Goal: Obtain resource: Download file/media

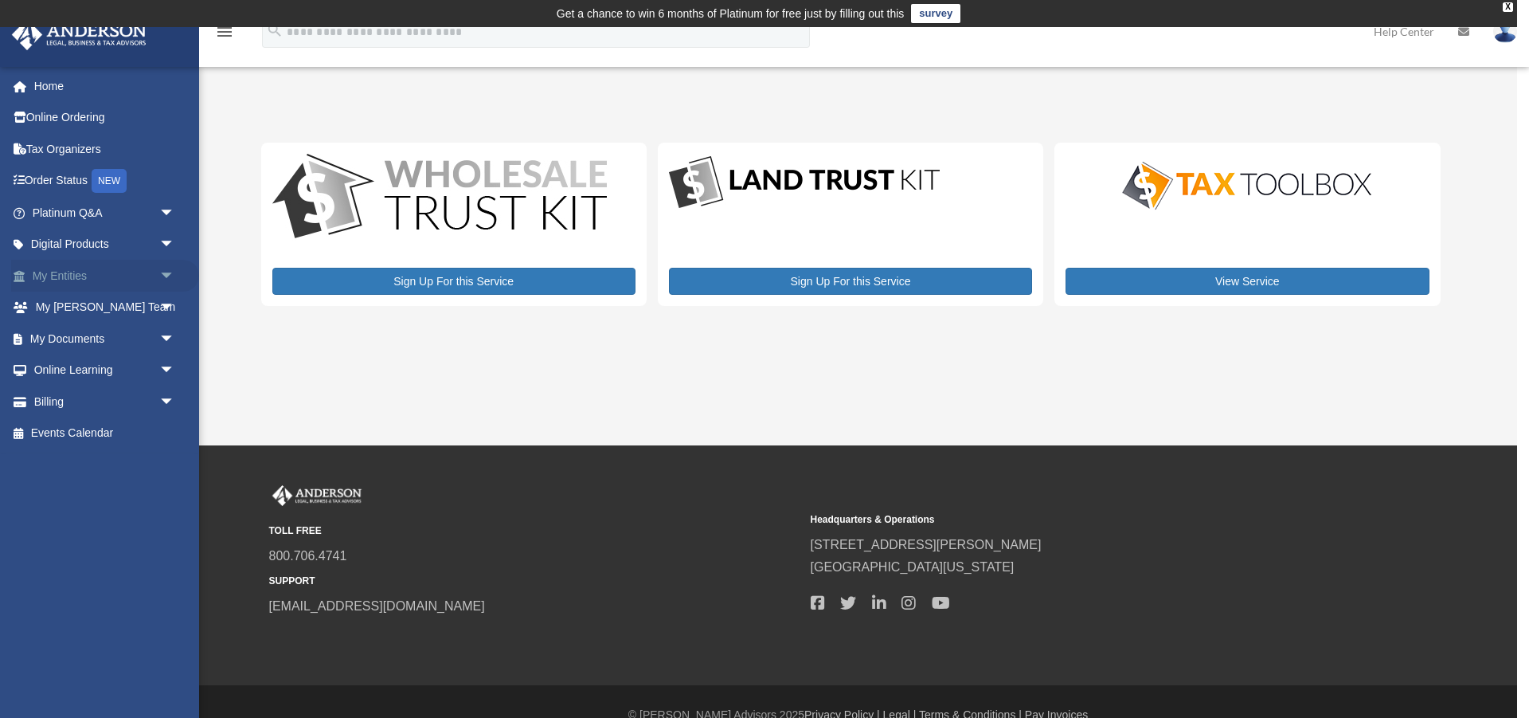
click at [164, 276] on span "arrow_drop_down" at bounding box center [175, 276] width 32 height 33
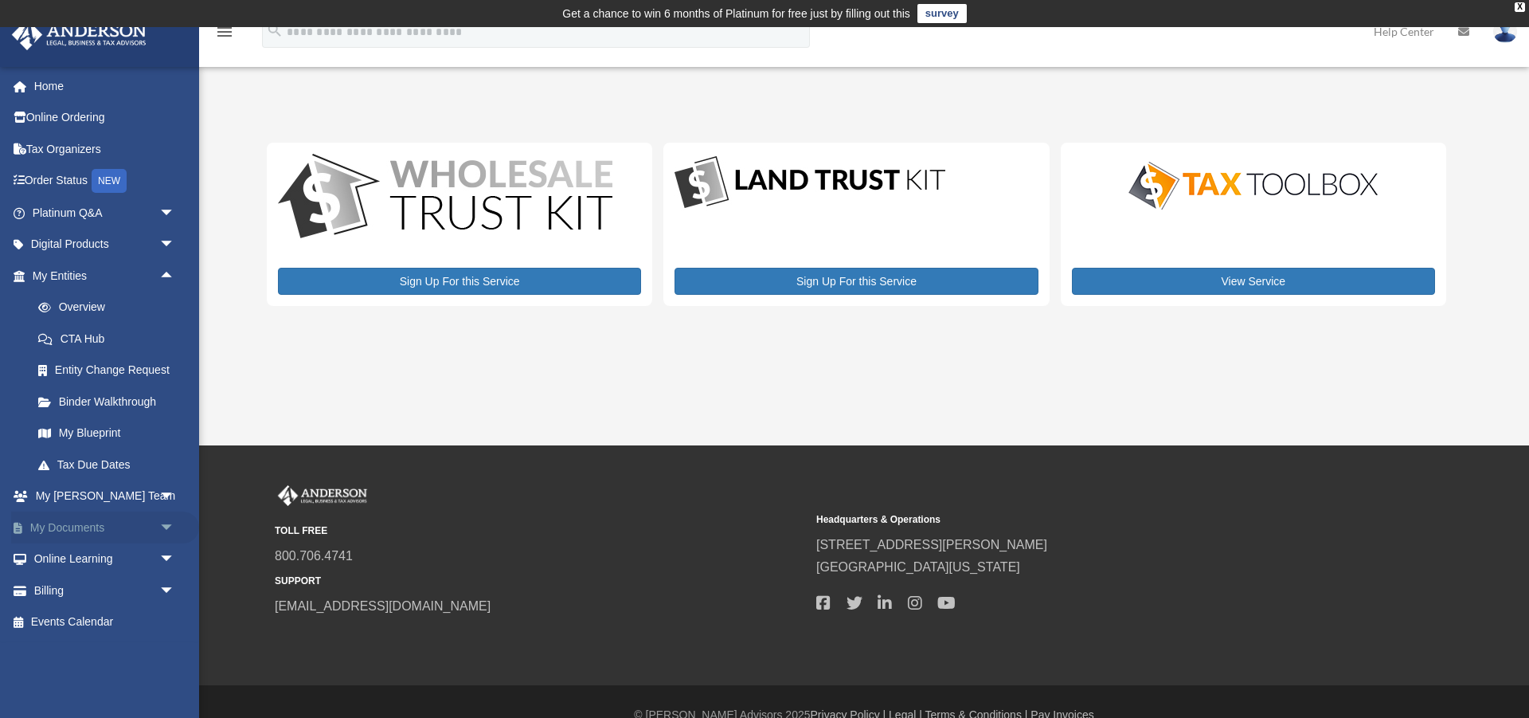
click at [86, 520] on link "My Documents arrow_drop_down" at bounding box center [105, 527] width 188 height 32
click at [169, 525] on span "arrow_drop_down" at bounding box center [175, 527] width 32 height 33
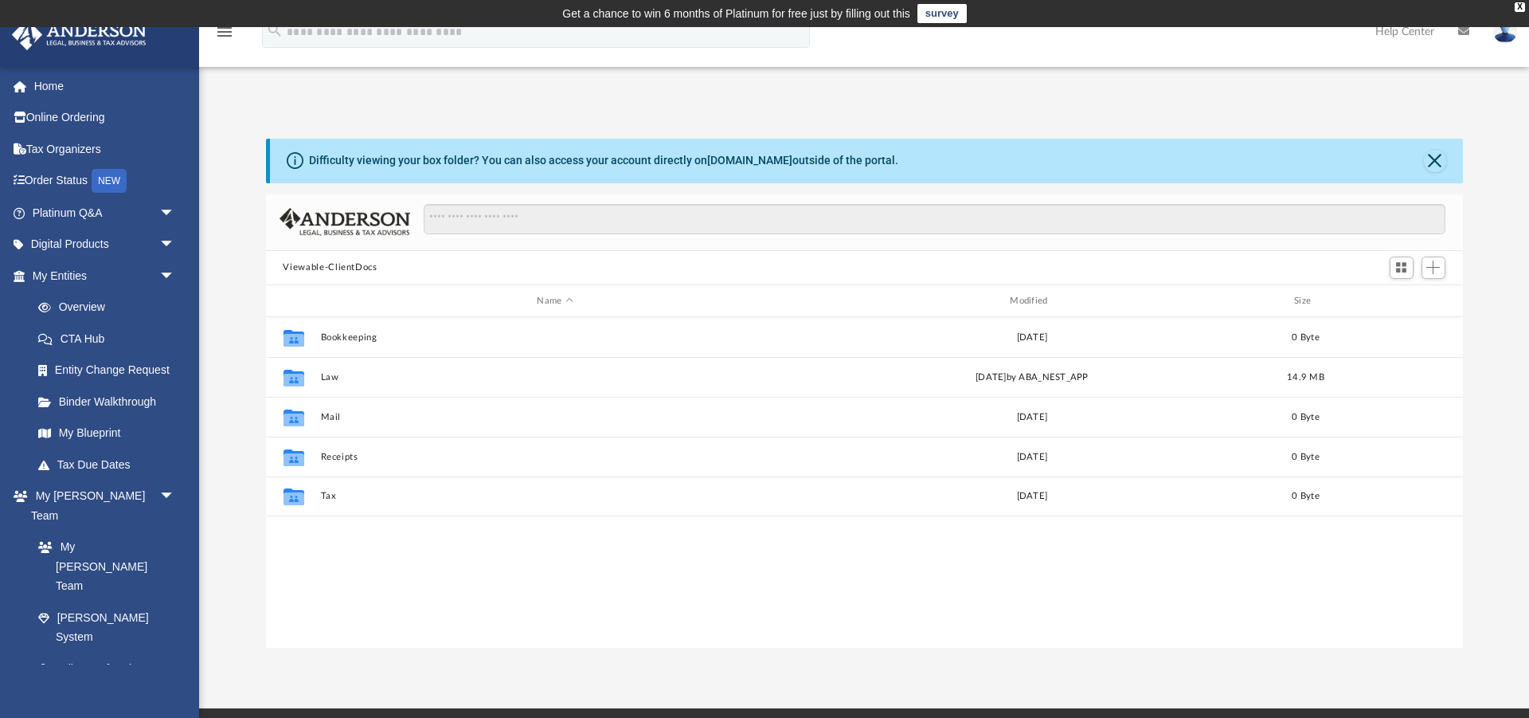
scroll to position [362, 1197]
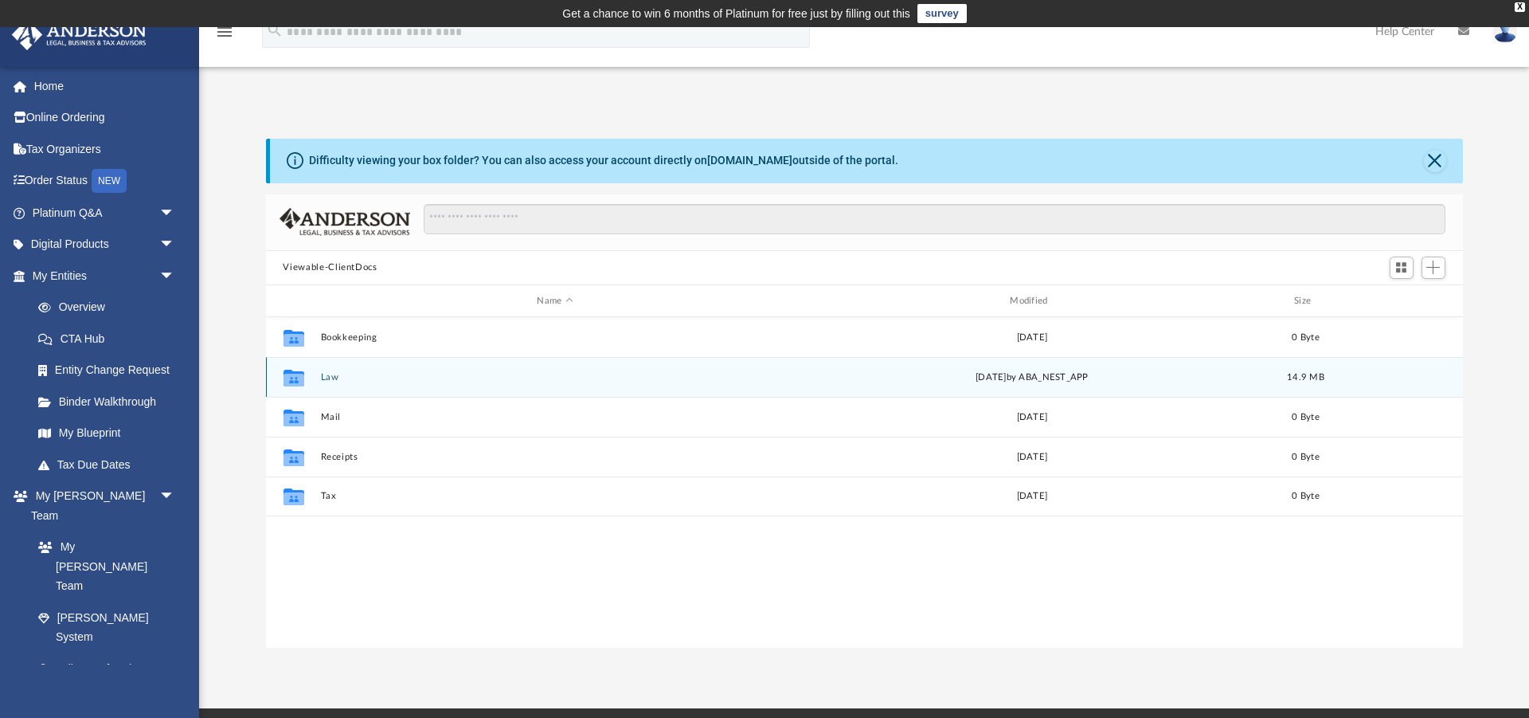
click at [327, 377] on button "Law" at bounding box center [555, 377] width 470 height 10
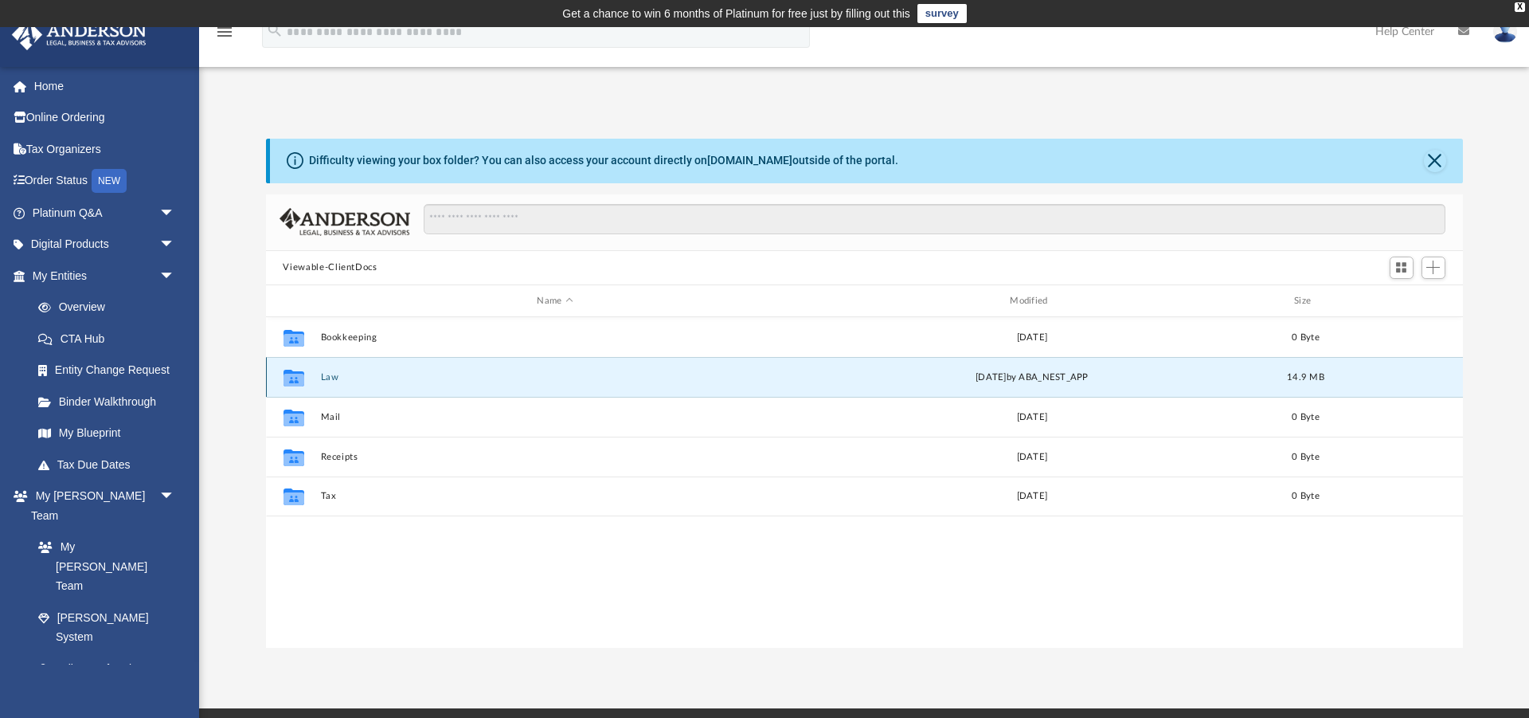
click at [327, 377] on button "Law" at bounding box center [555, 377] width 470 height 10
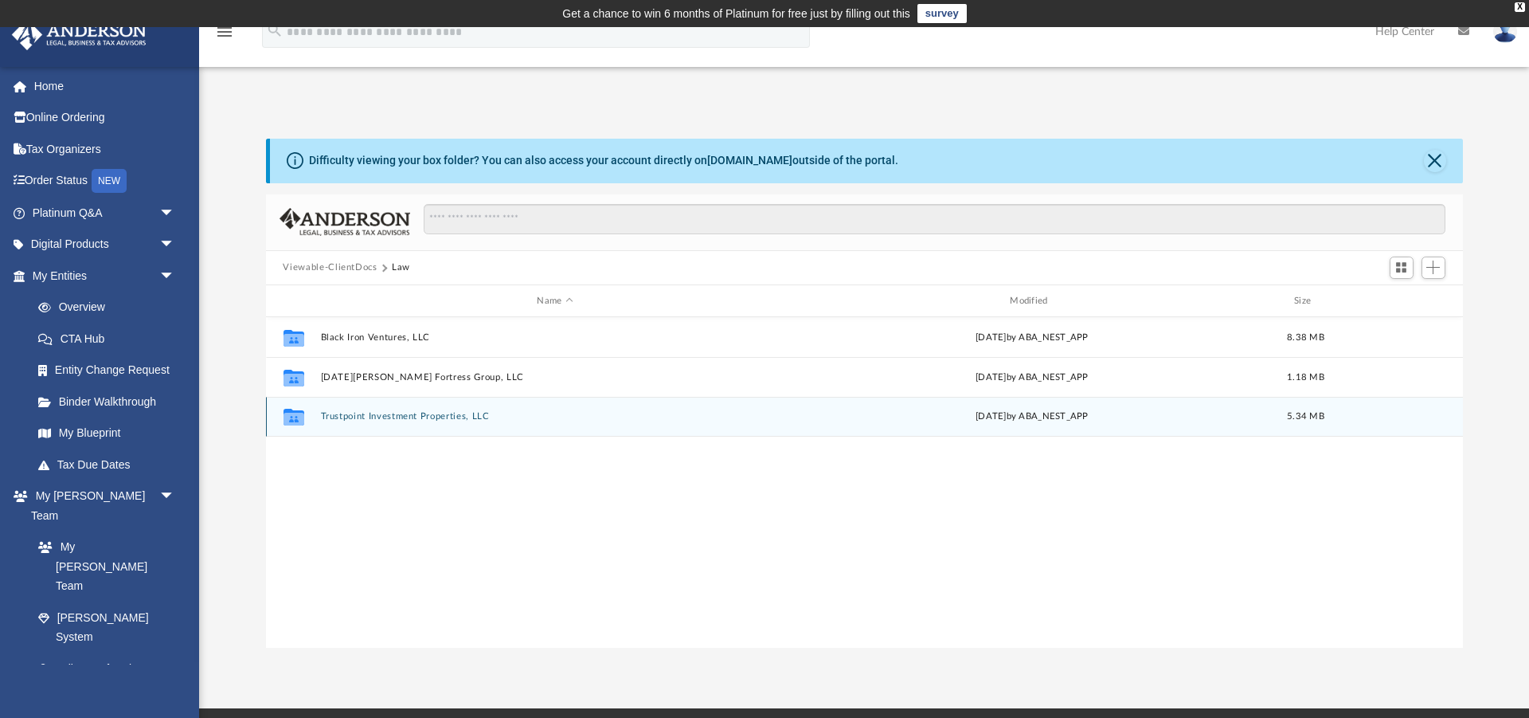
click at [401, 412] on button "Trustpoint Investment Properties, LLC" at bounding box center [555, 417] width 470 height 10
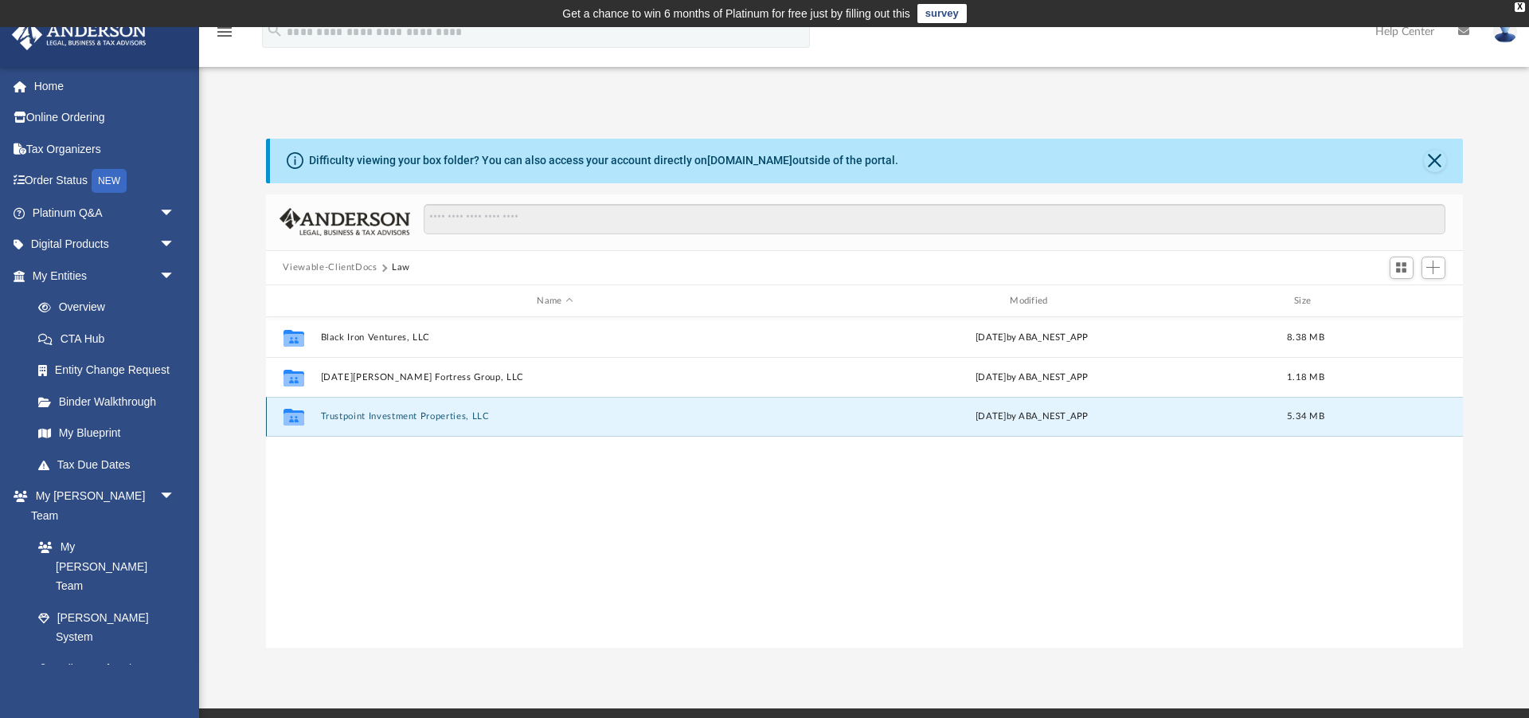
click at [401, 412] on button "Trustpoint Investment Properties, LLC" at bounding box center [555, 417] width 470 height 10
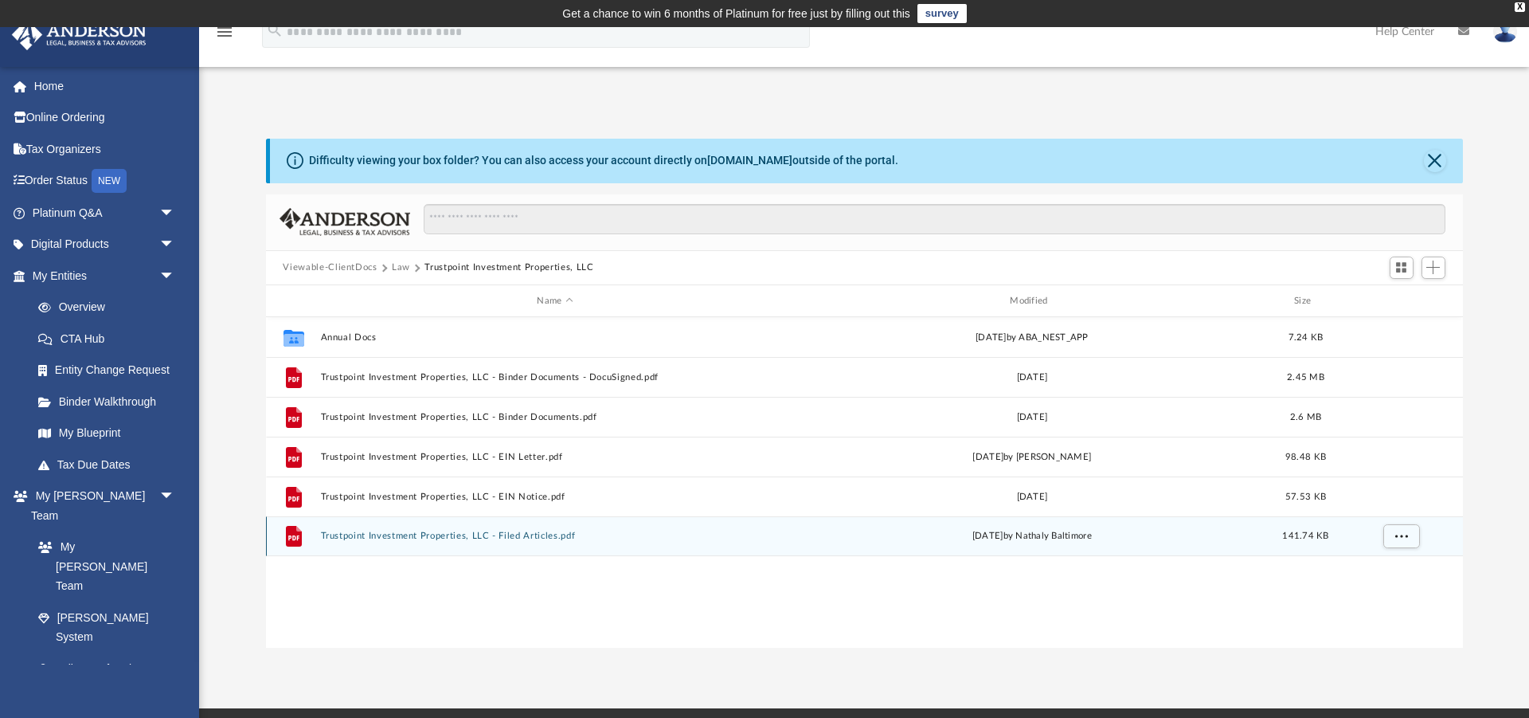
click at [445, 534] on button "Trustpoint Investment Properties, LLC - Filed Articles.pdf" at bounding box center [555, 536] width 470 height 10
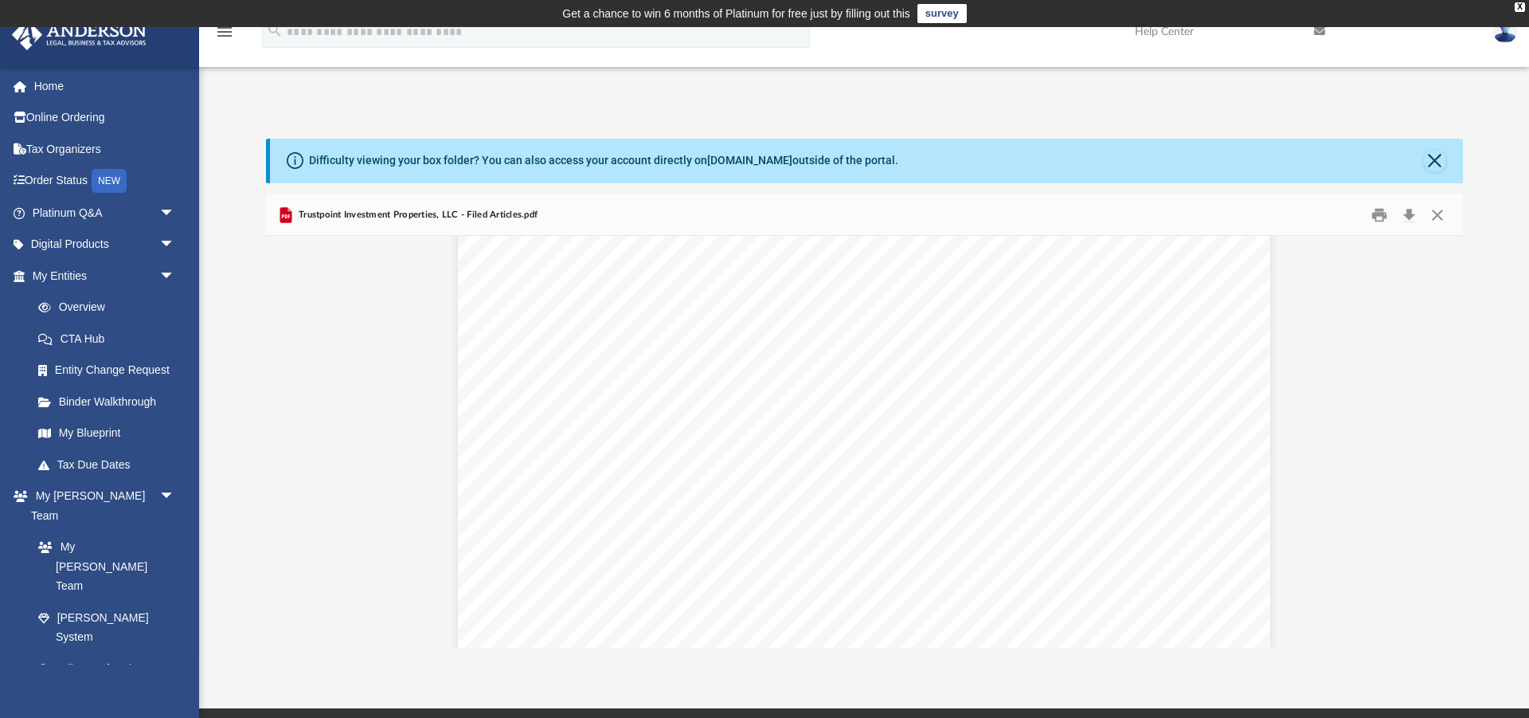
scroll to position [647, 0]
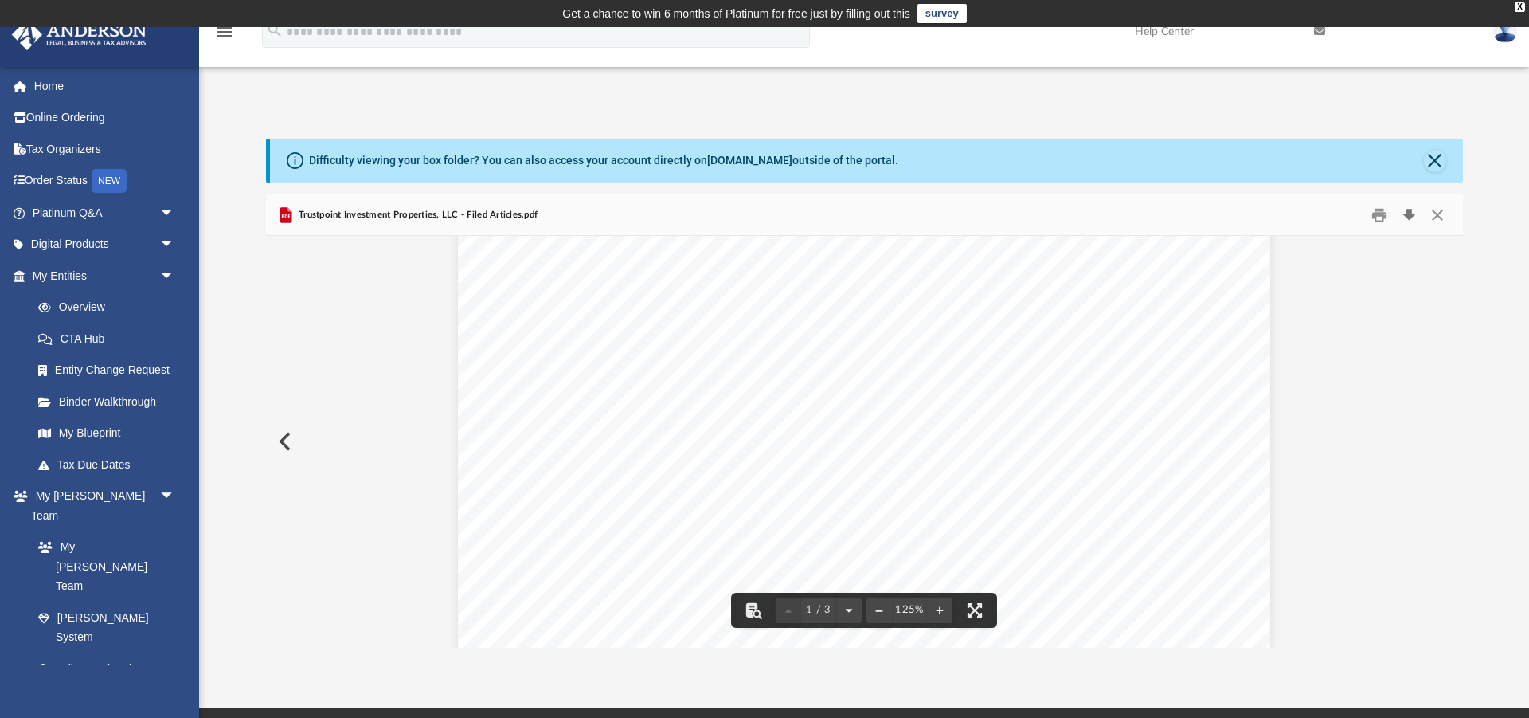
click at [1411, 214] on button "Download" at bounding box center [1409, 214] width 29 height 25
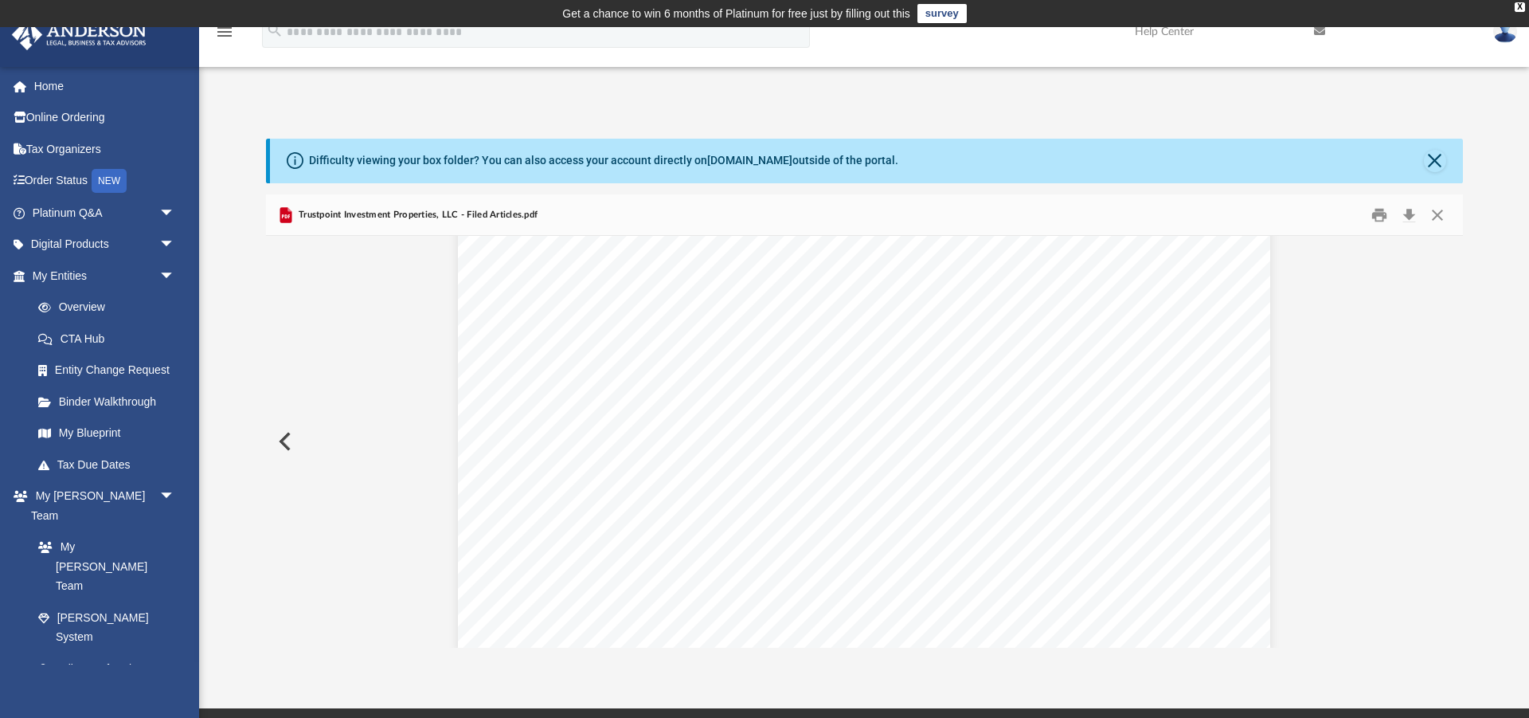
drag, startPoint x: 627, startPoint y: 108, endPoint x: 567, endPoint y: 99, distance: 60.4
click at [626, 108] on div "Difficulty viewing your box folder? You can also access your account directly o…" at bounding box center [864, 376] width 1330 height 542
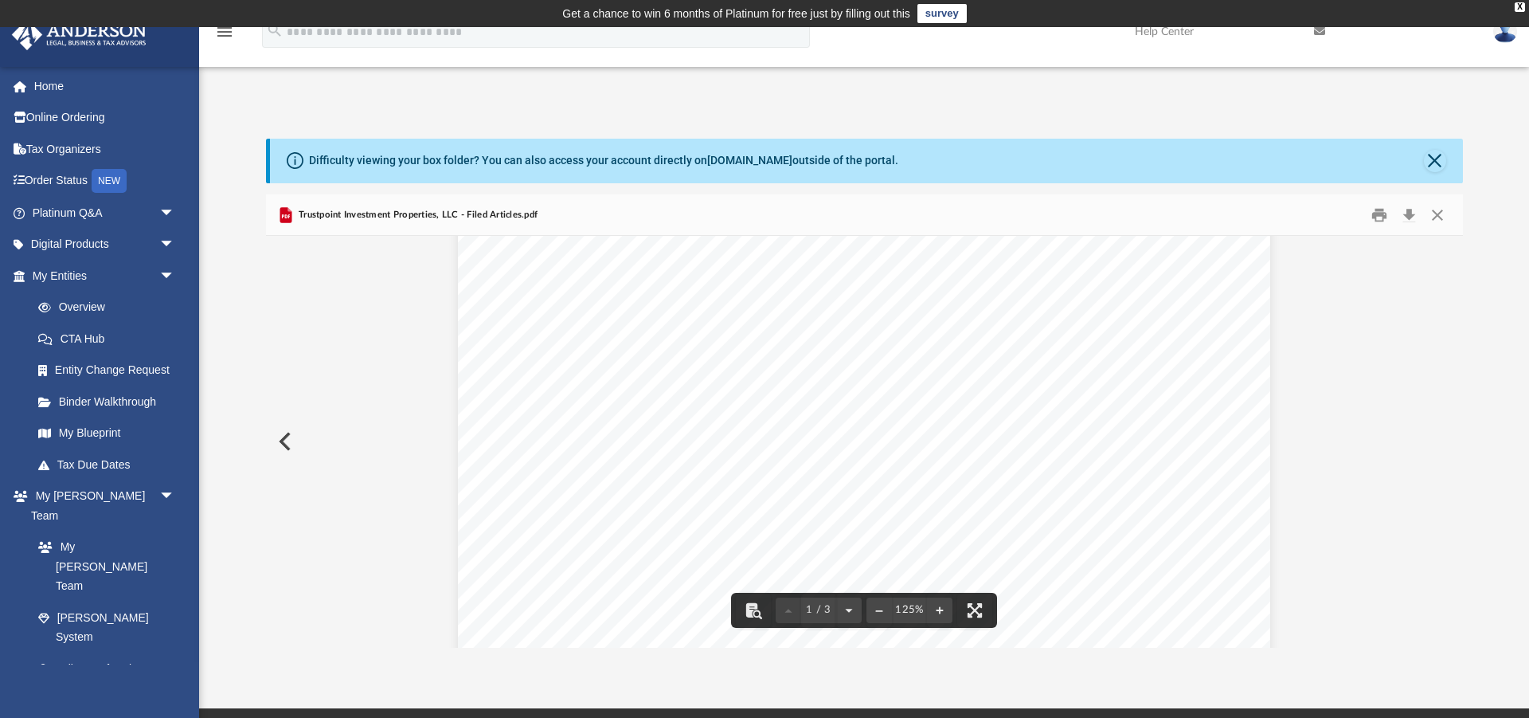
scroll to position [0, 0]
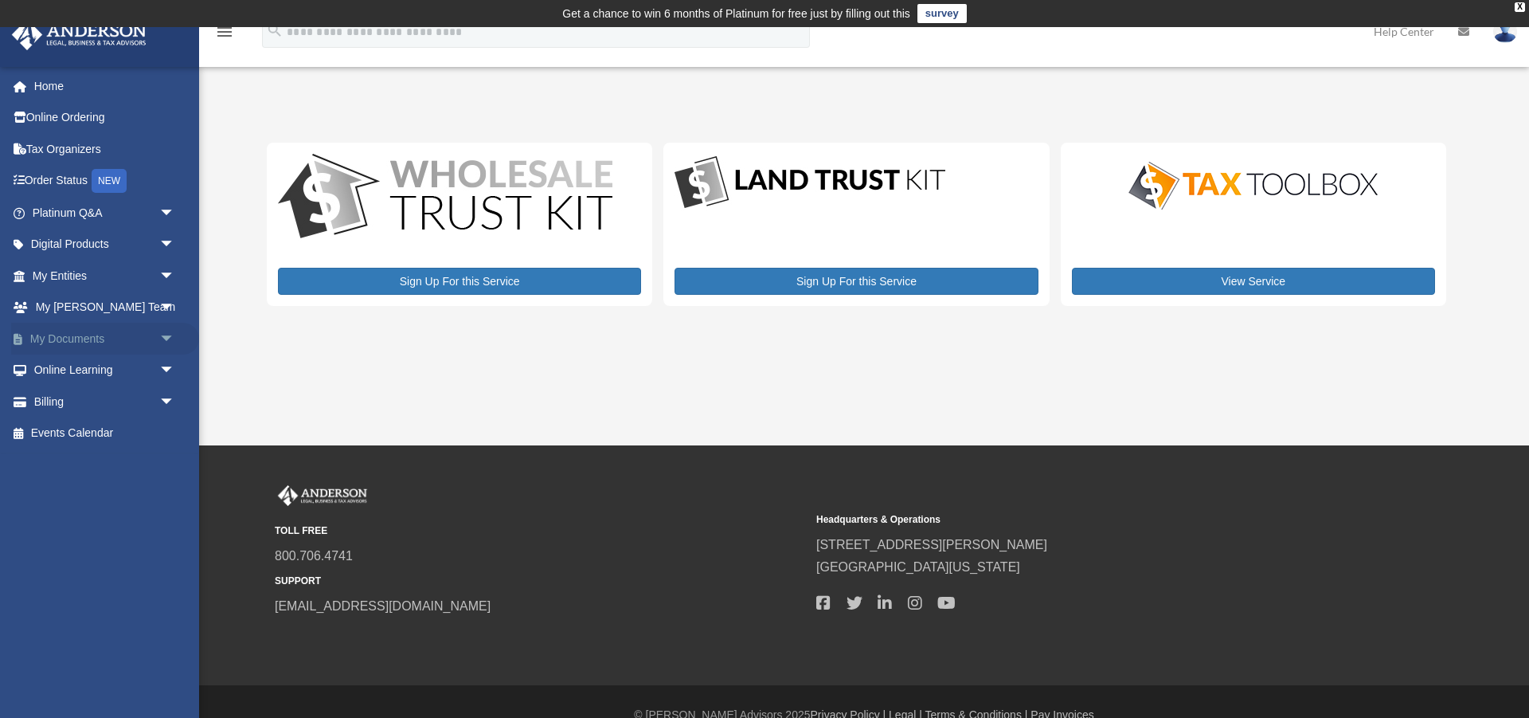
click at [170, 341] on span "arrow_drop_down" at bounding box center [175, 339] width 32 height 33
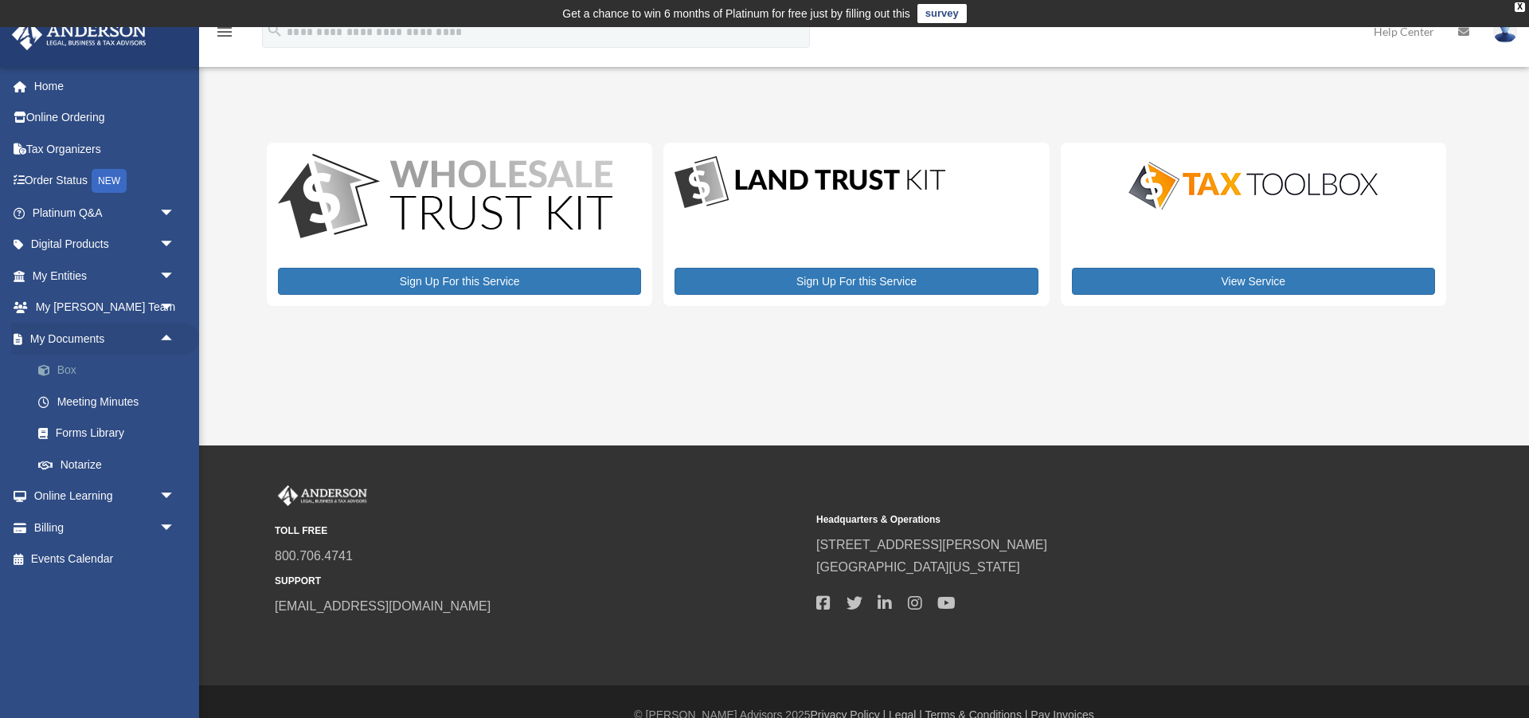
click at [65, 373] on link "Box" at bounding box center [110, 370] width 177 height 32
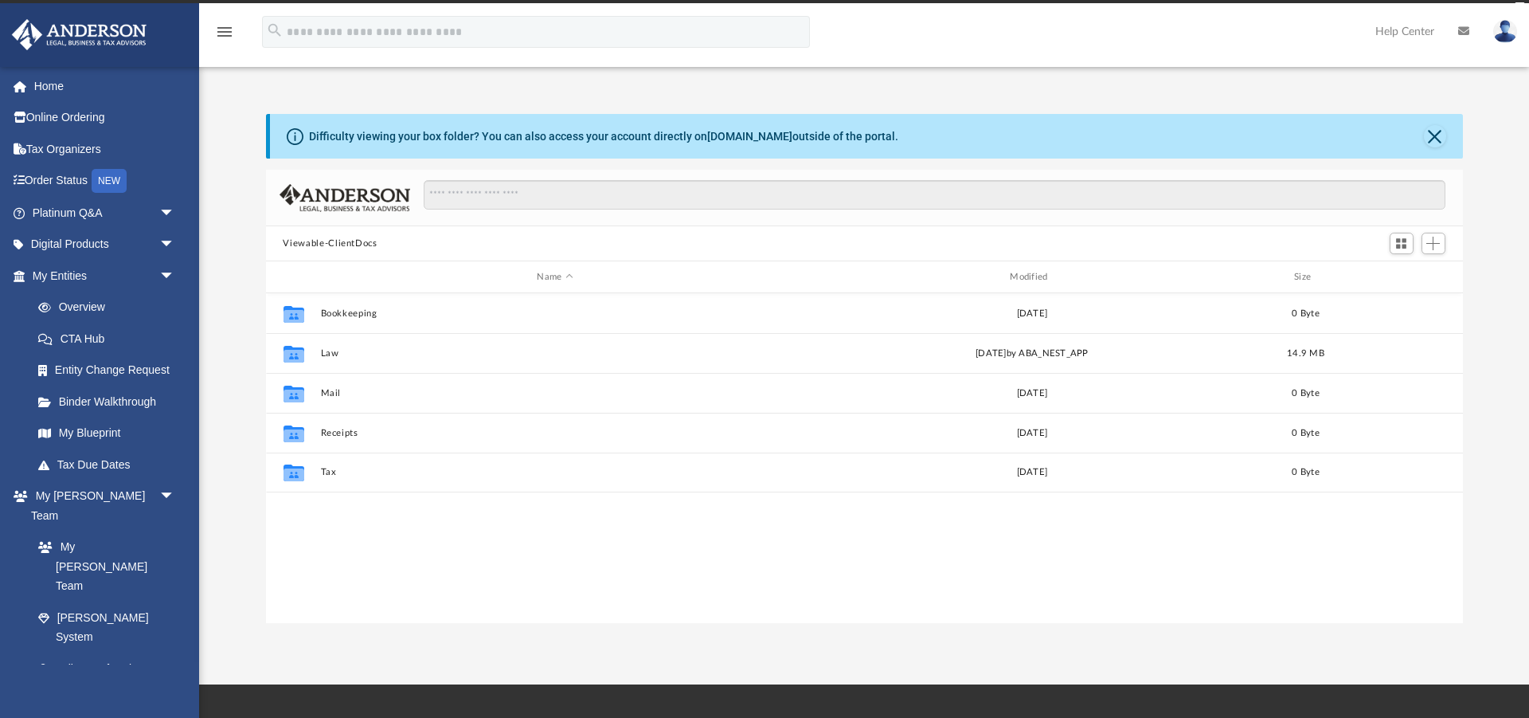
scroll to position [362, 1197]
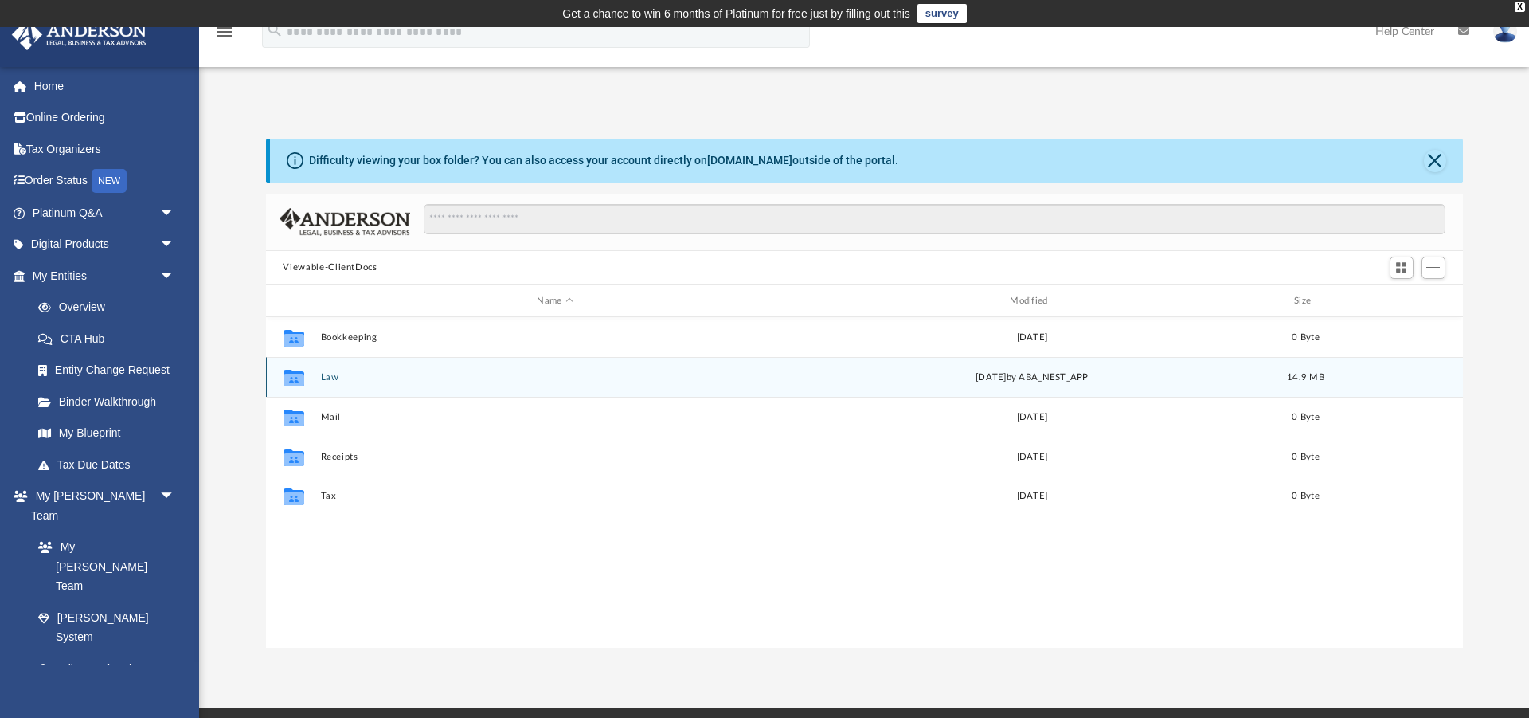
click at [291, 374] on icon "grid" at bounding box center [293, 380] width 21 height 13
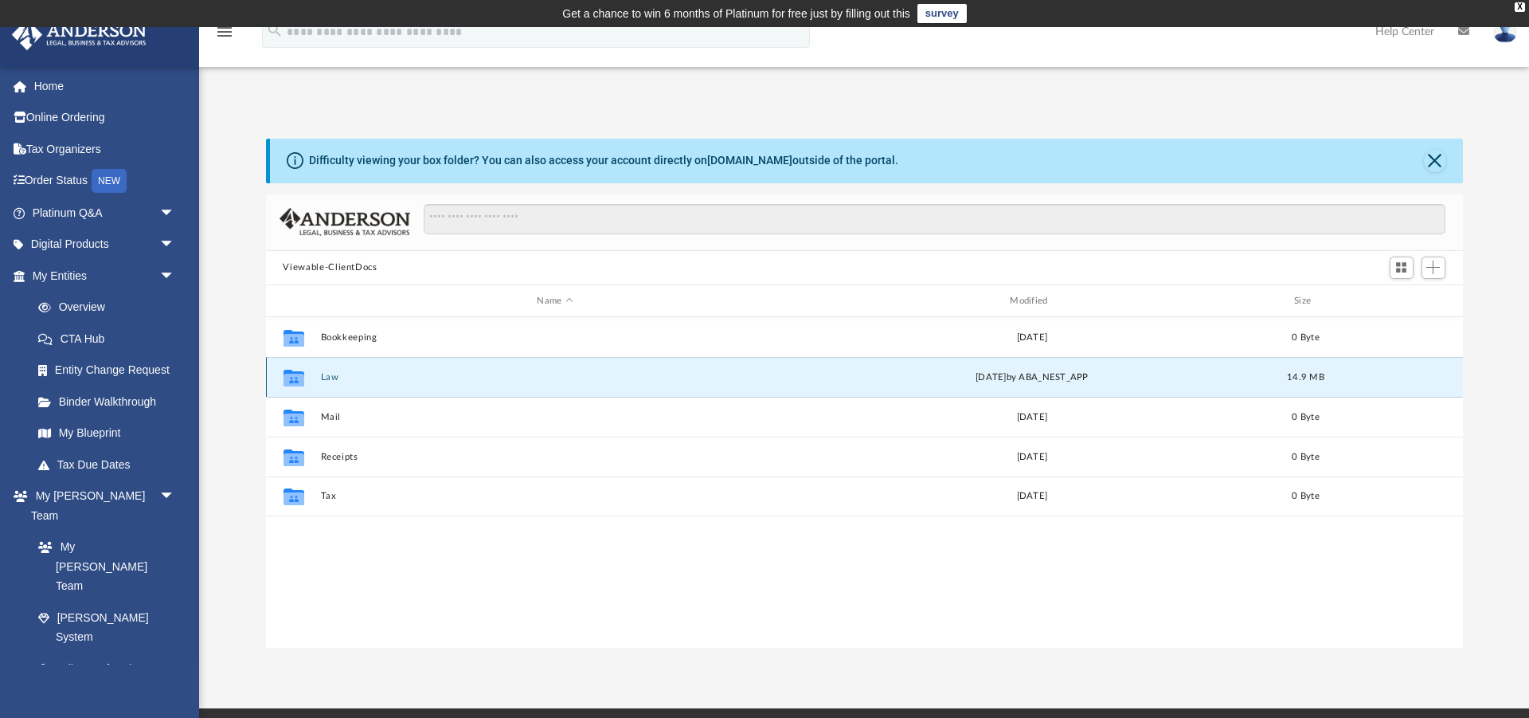
click at [294, 378] on icon "grid" at bounding box center [293, 380] width 21 height 13
click at [336, 378] on button "Law" at bounding box center [555, 377] width 470 height 10
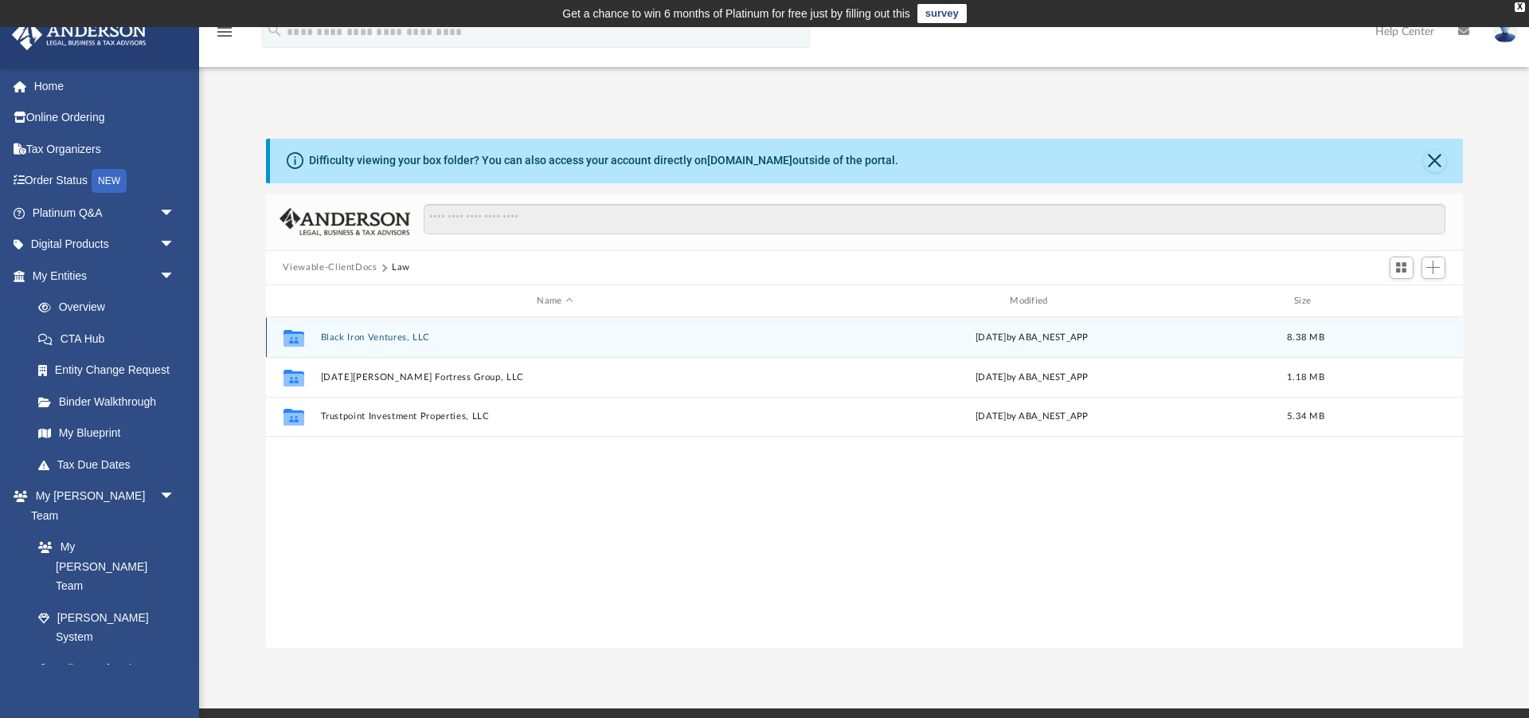
click at [345, 338] on button "Black Iron Ventures, LLC" at bounding box center [555, 337] width 470 height 10
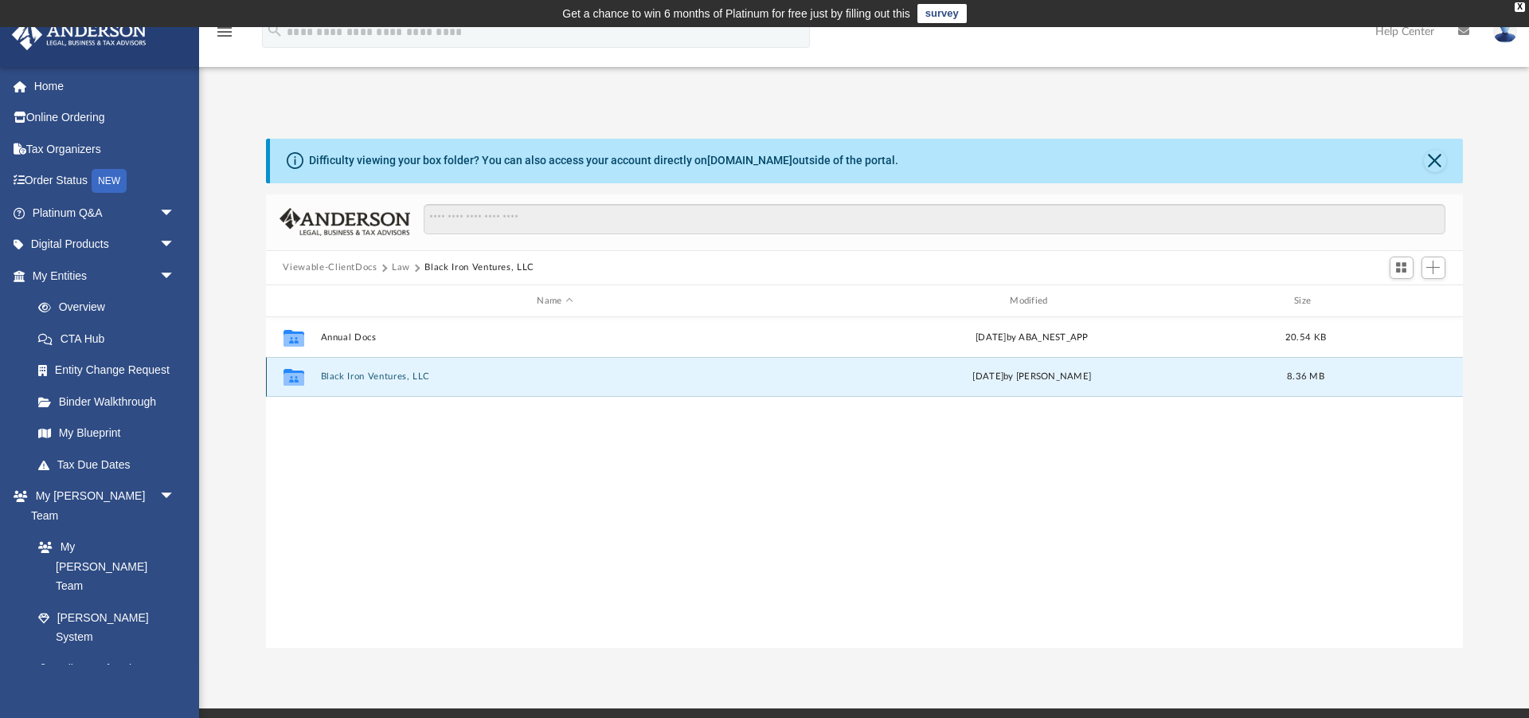
click at [353, 374] on button "Black Iron Ventures, LLC" at bounding box center [555, 377] width 470 height 10
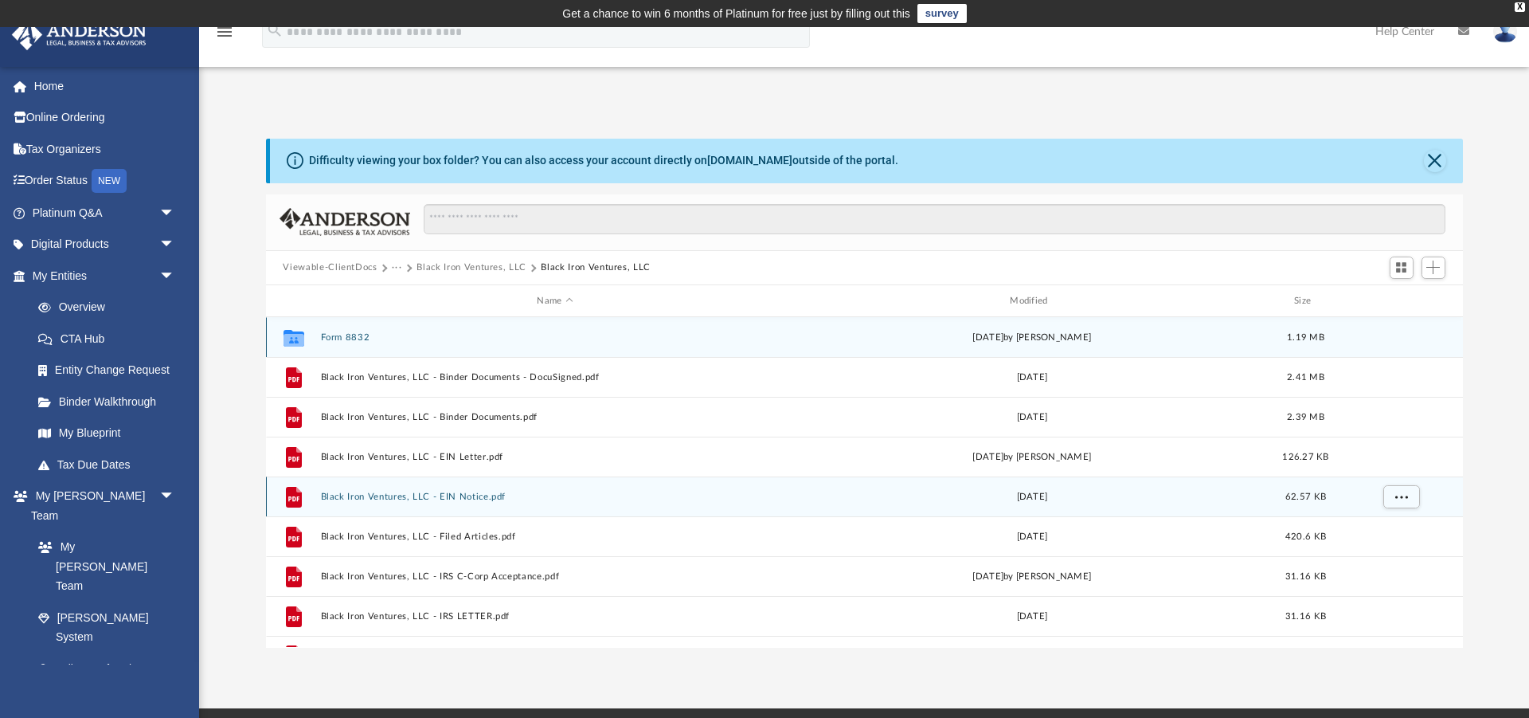
scroll to position [29, 0]
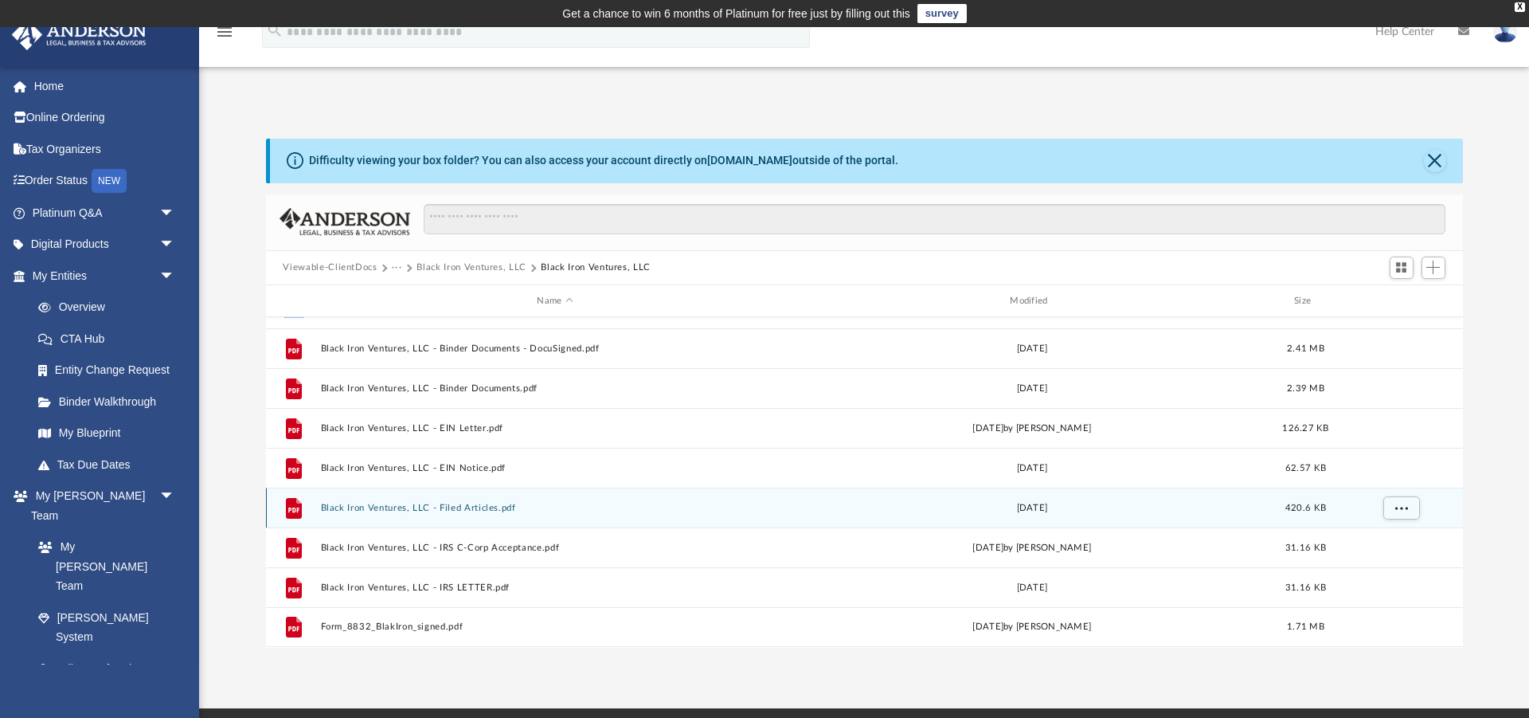
click at [397, 504] on button "Black Iron Ventures, LLC - Filed Articles.pdf" at bounding box center [555, 508] width 470 height 10
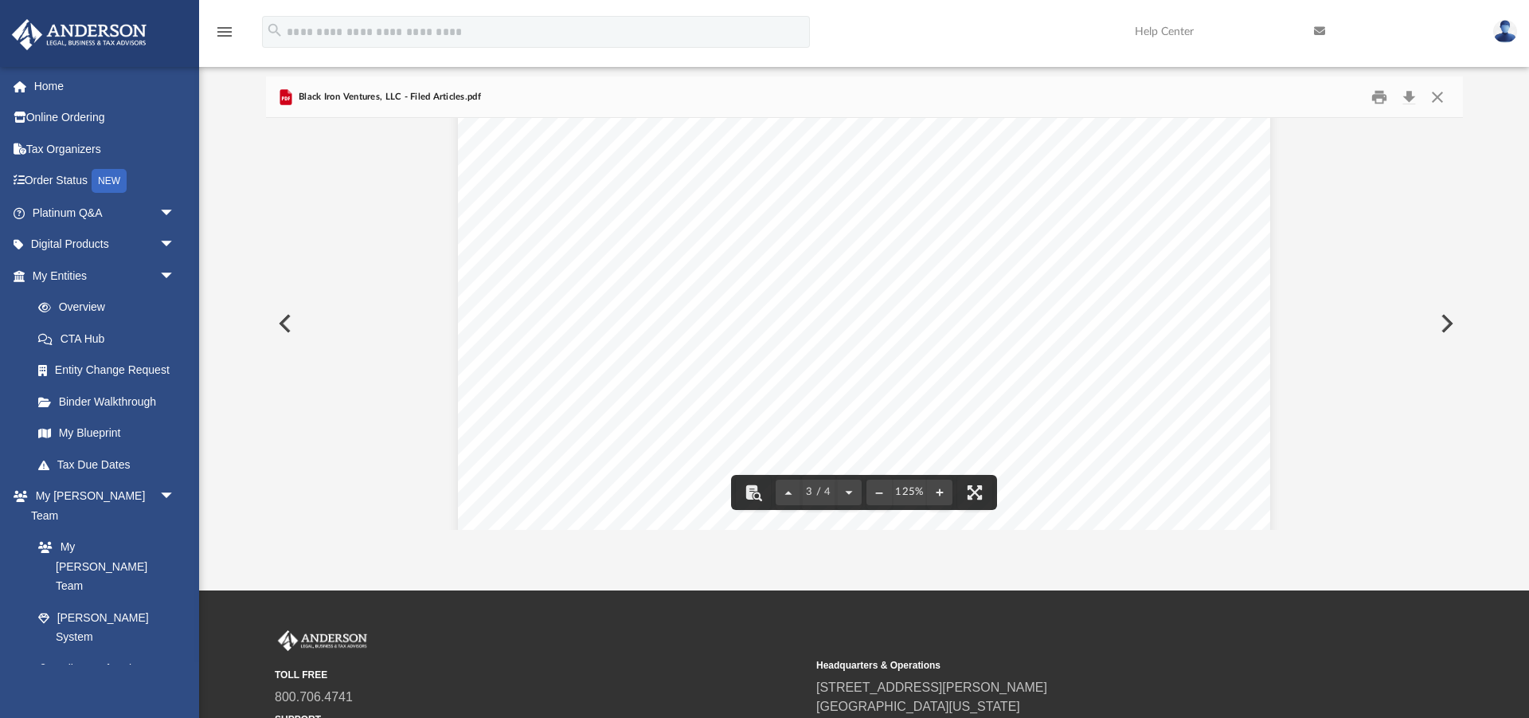
scroll to position [2159, 0]
click at [1410, 96] on button "Download" at bounding box center [1409, 96] width 29 height 25
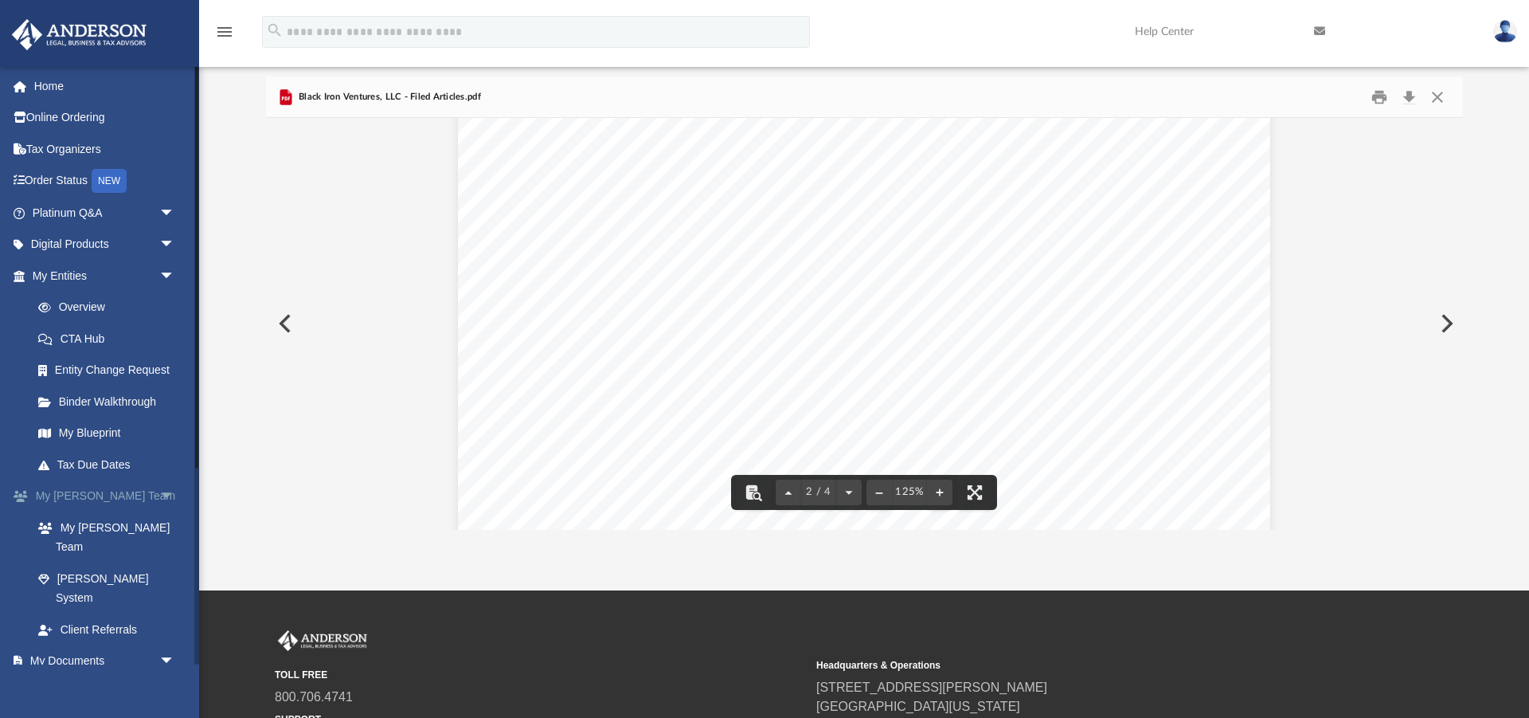
click at [162, 499] on span "arrow_drop_down" at bounding box center [175, 496] width 32 height 33
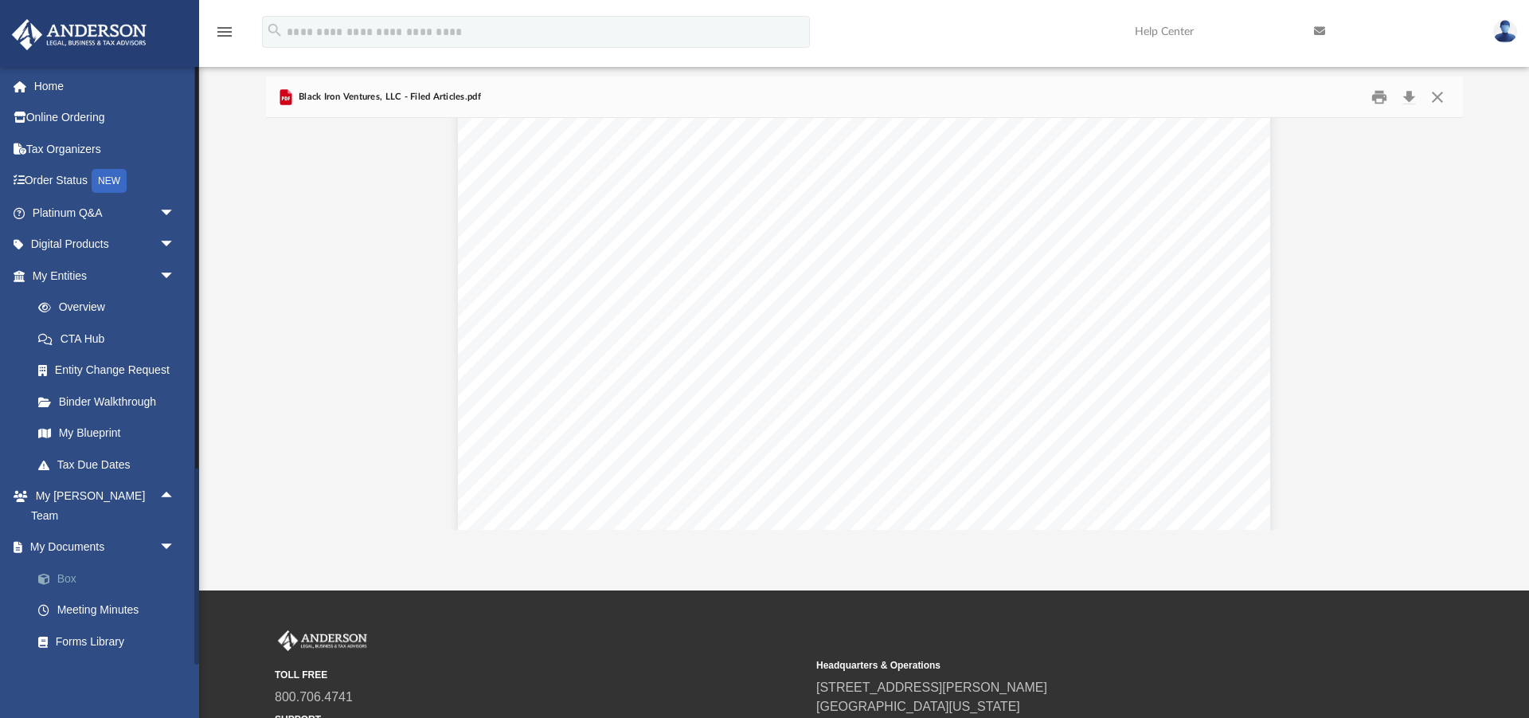
click at [72, 562] on link "Box" at bounding box center [110, 578] width 177 height 32
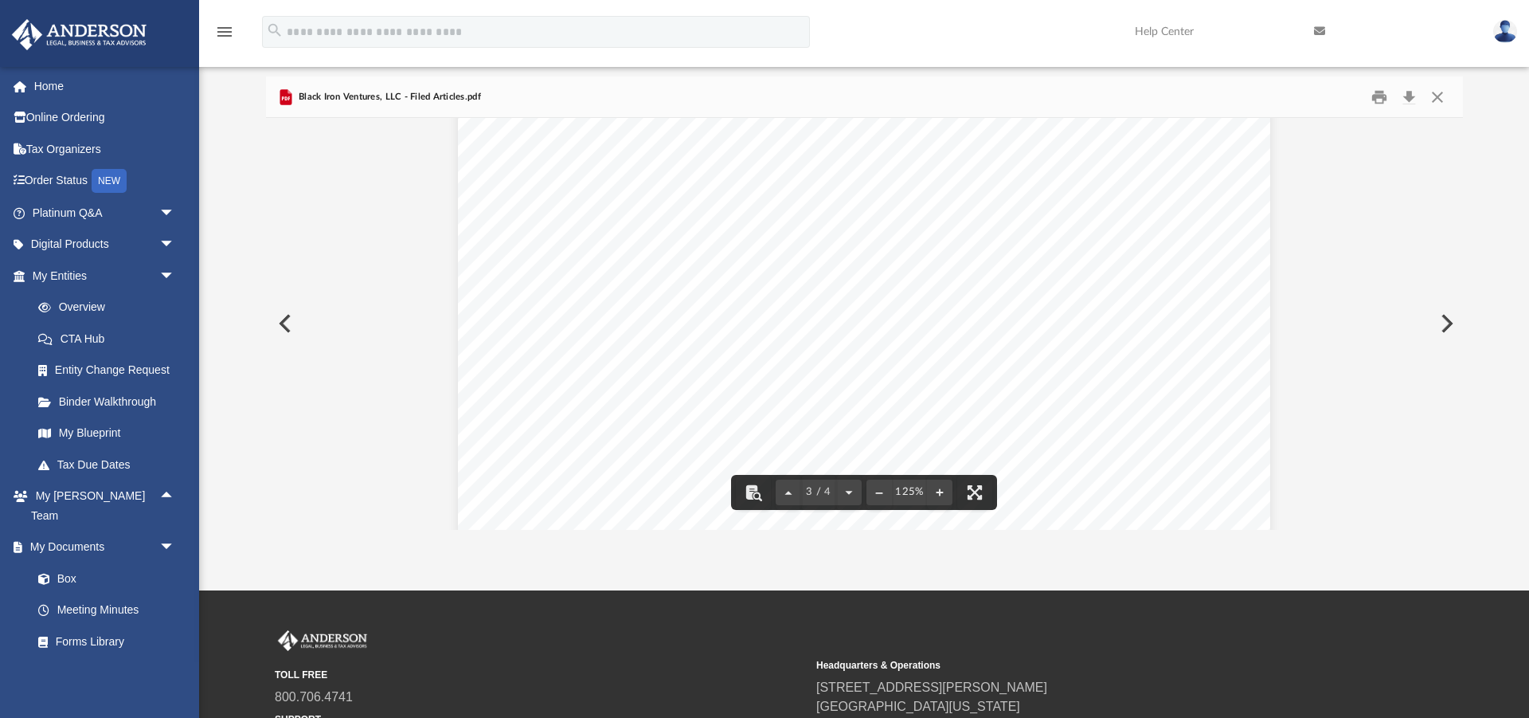
scroll to position [2032, 0]
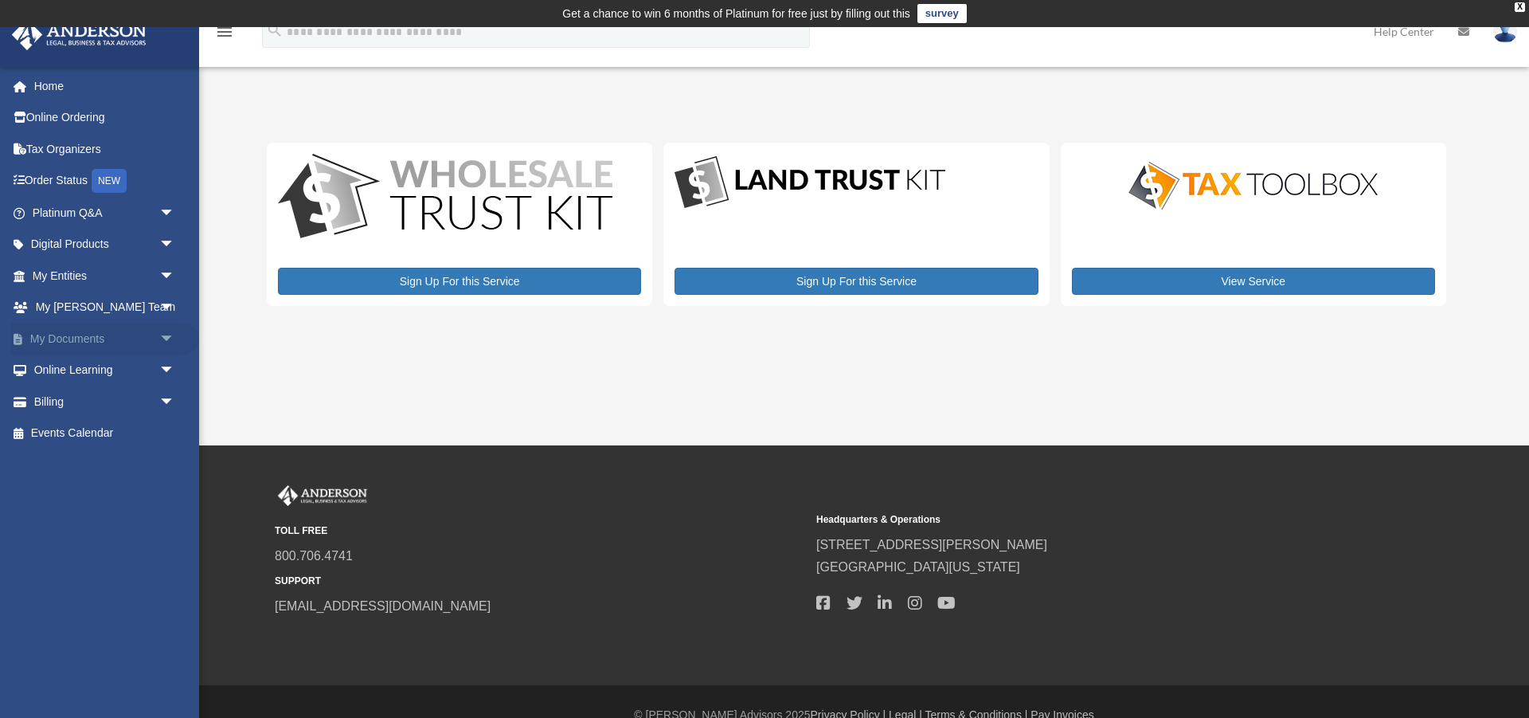
click at [162, 336] on span "arrow_drop_down" at bounding box center [175, 339] width 32 height 33
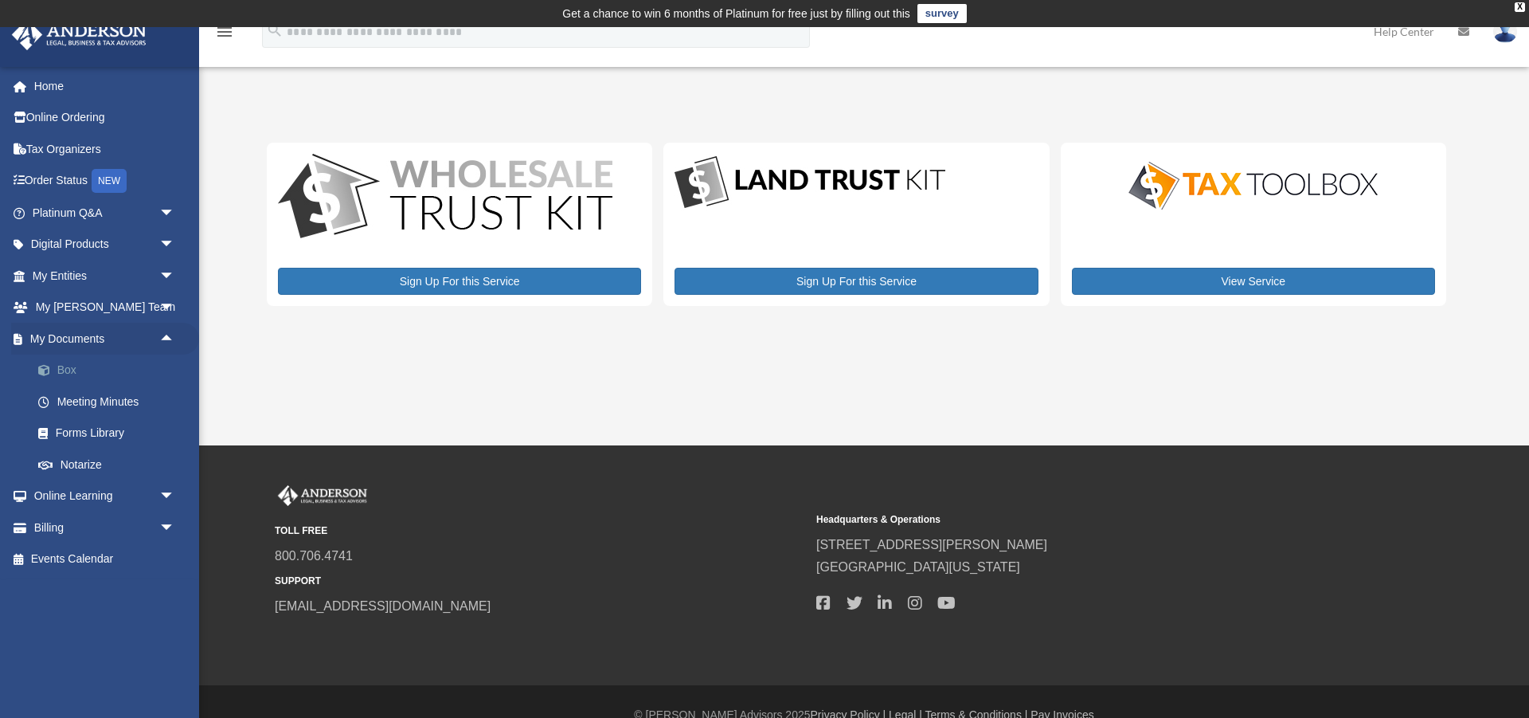
click at [59, 367] on link "Box" at bounding box center [110, 370] width 177 height 32
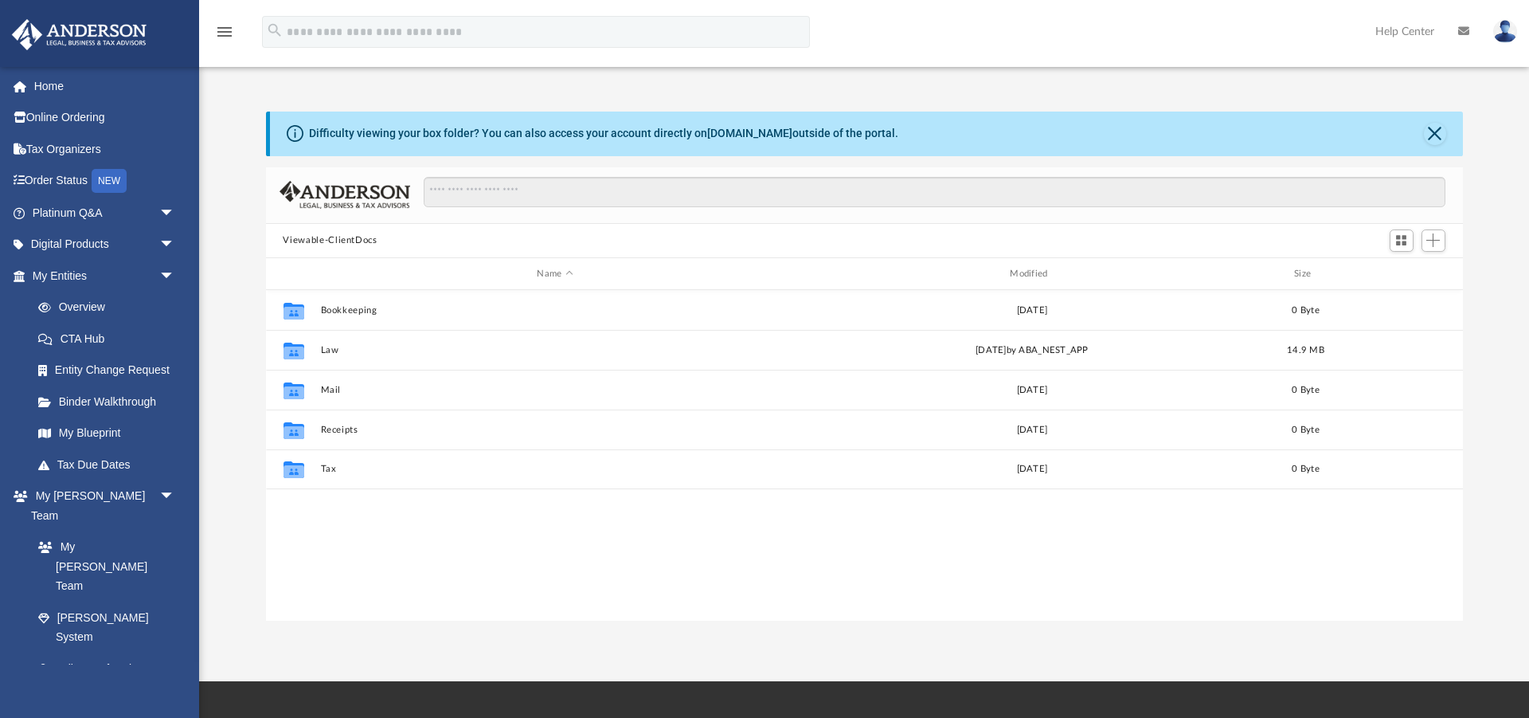
scroll to position [362, 1197]
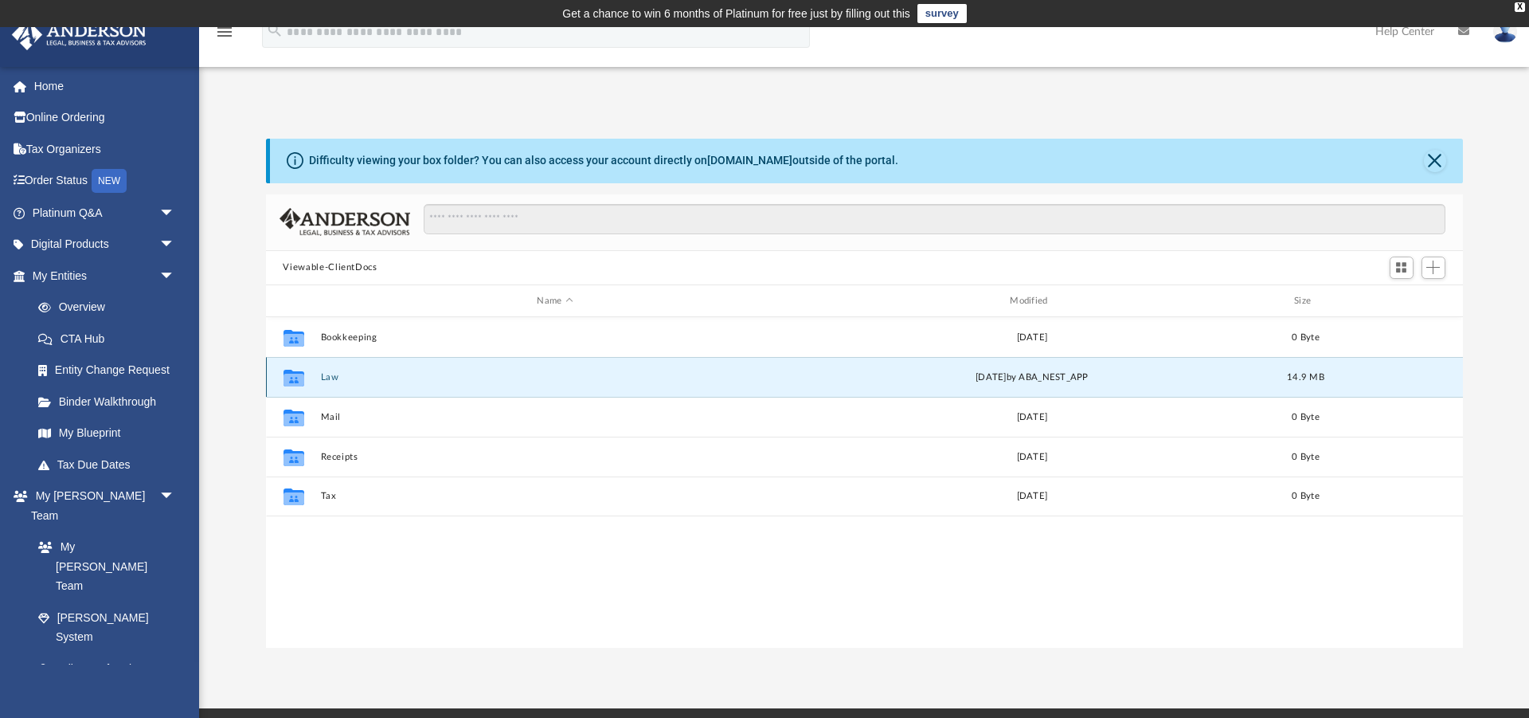
click at [331, 378] on button "Law" at bounding box center [555, 377] width 470 height 10
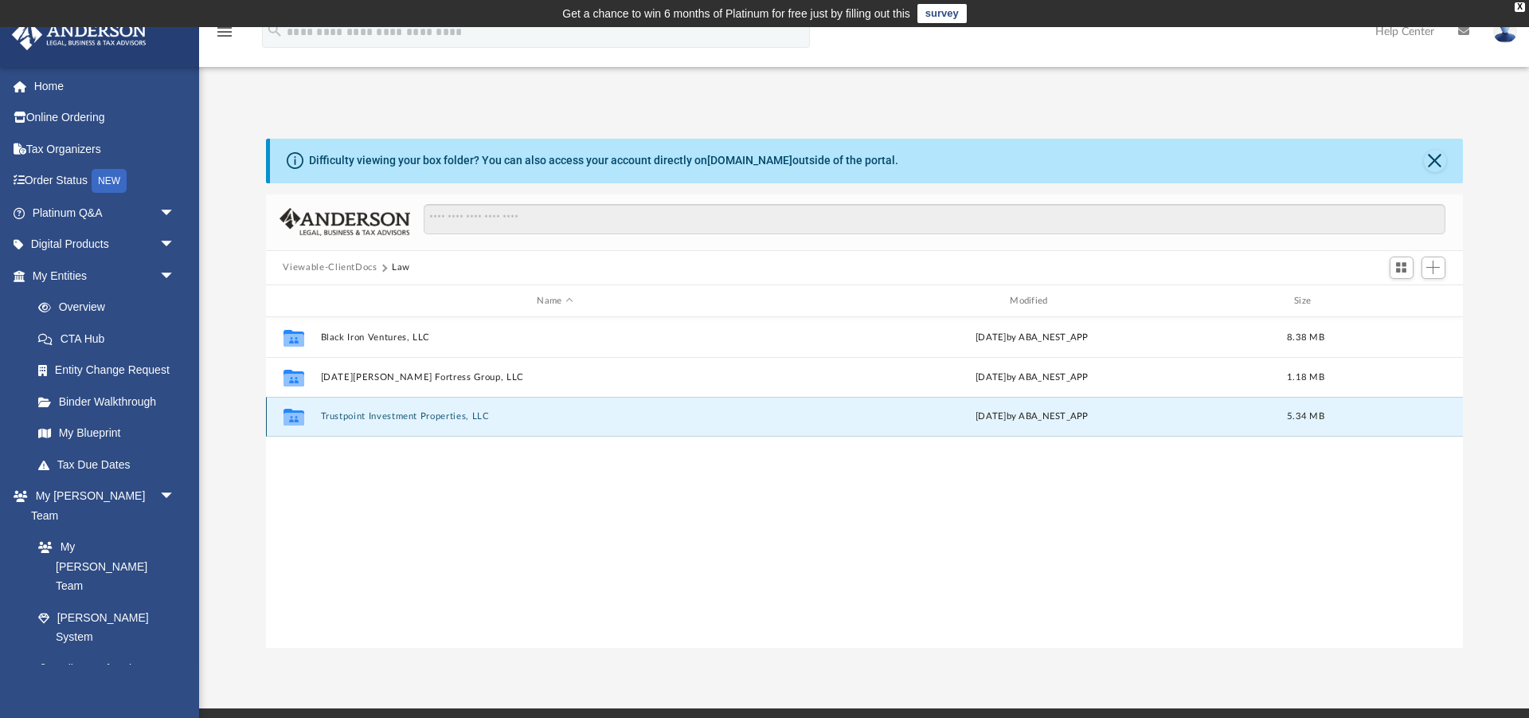
click at [349, 417] on button "Trustpoint Investment Properties, LLC" at bounding box center [555, 417] width 470 height 10
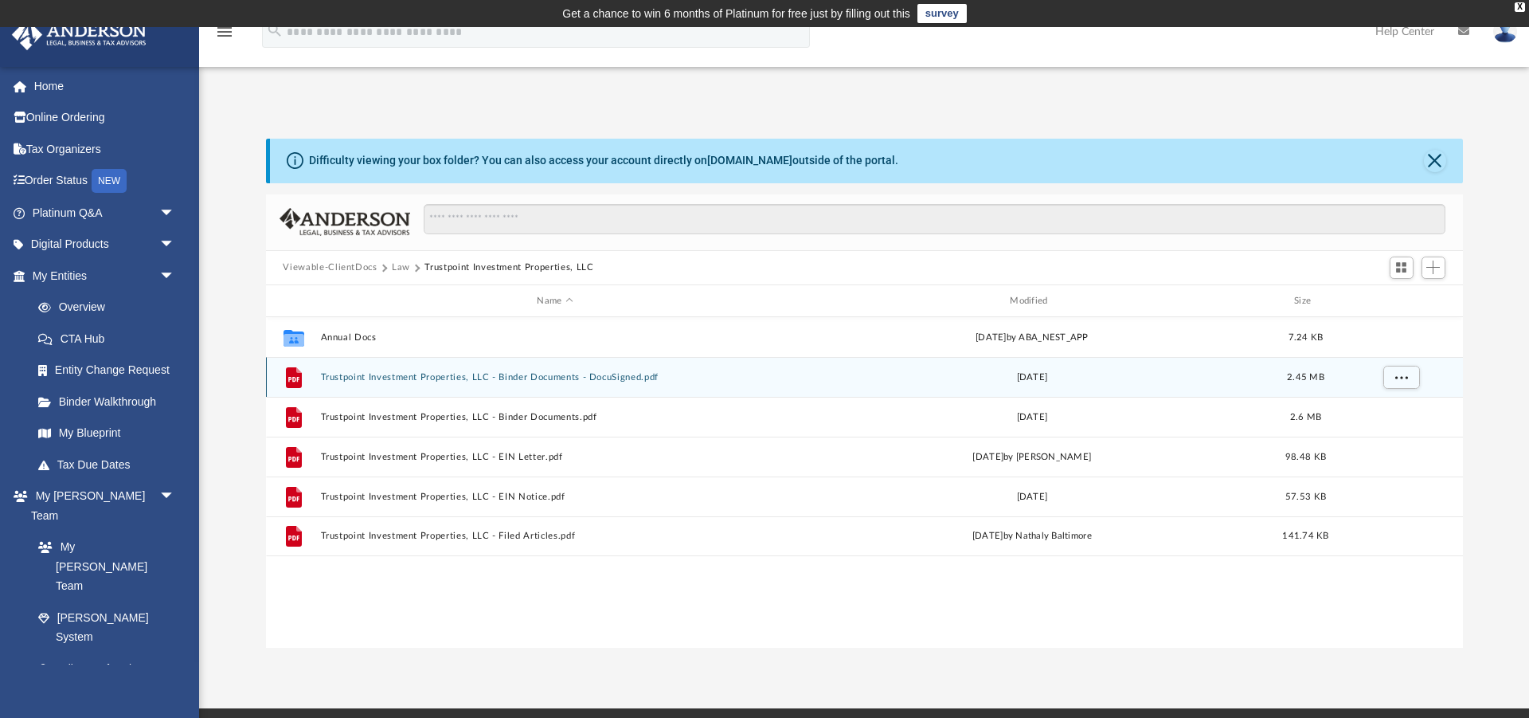
click at [507, 376] on button "Trustpoint Investment Properties, LLC - Binder Documents - DocuSigned.pdf" at bounding box center [555, 377] width 470 height 10
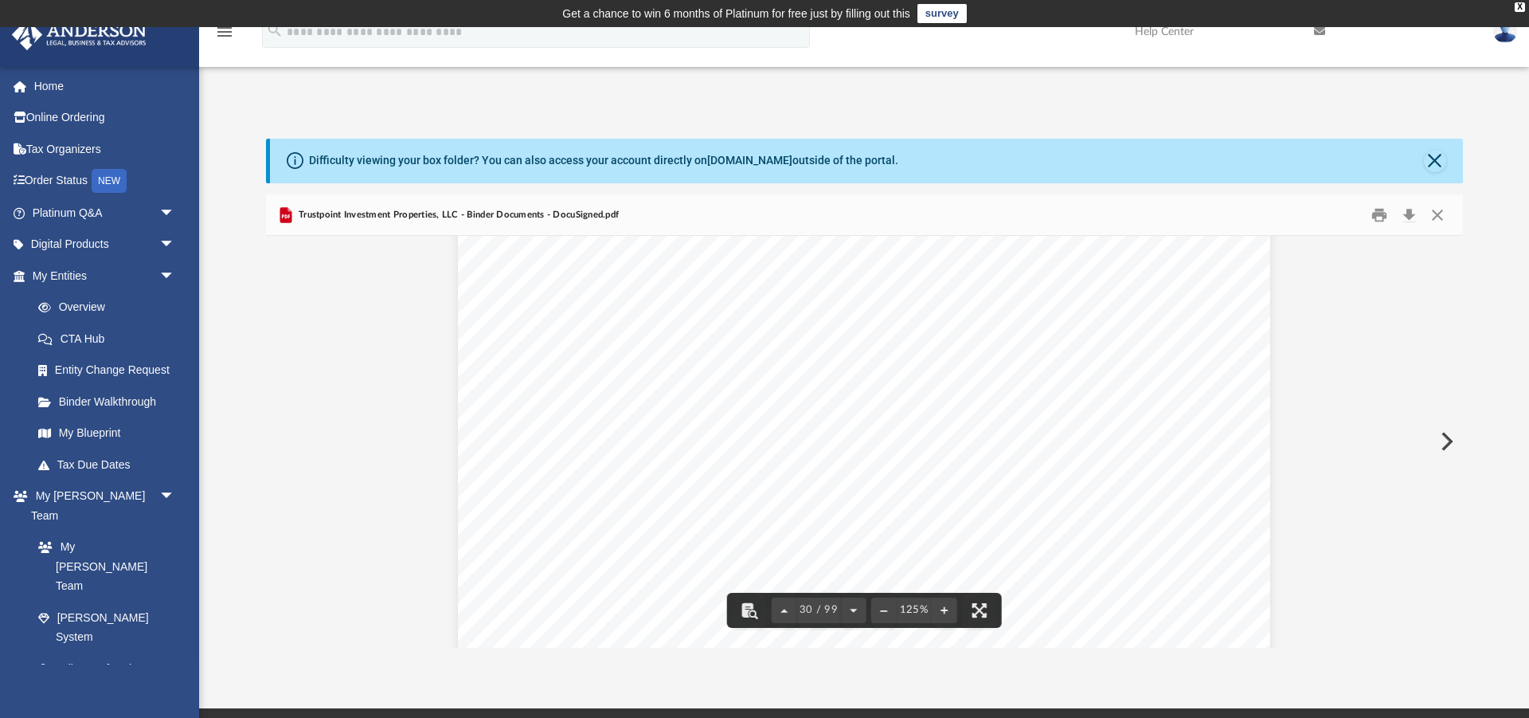
scroll to position [31191, 0]
click at [805, 609] on span "30 / 99" at bounding box center [819, 609] width 44 height 10
type input "*"
click at [1410, 209] on button "Download" at bounding box center [1409, 214] width 29 height 25
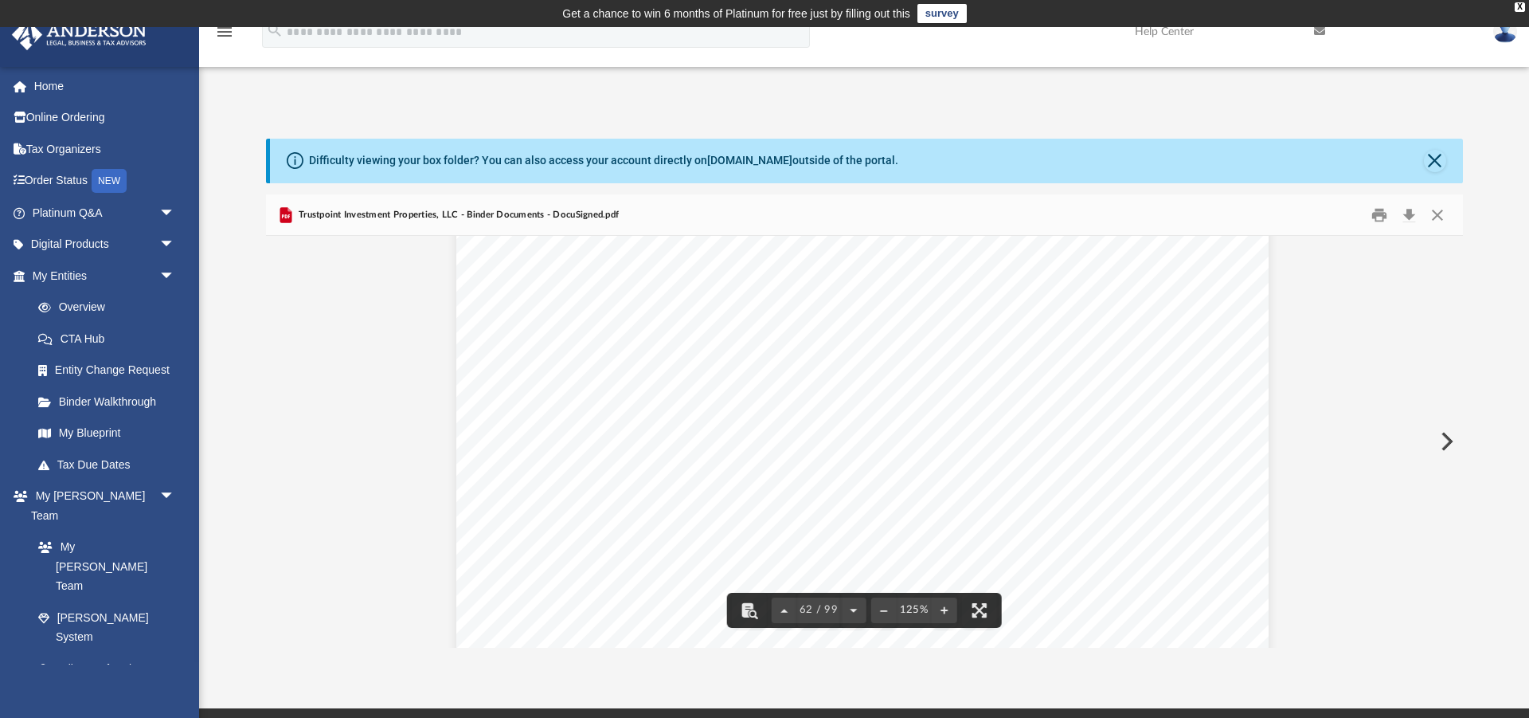
click at [1188, 257] on div "Lease Agreement of Trustpoint Investment Properties, LLC Page 10 of 10 IN WITNE…" at bounding box center [862, 396] width 812 height 1051
